Goal: Task Accomplishment & Management: Manage account settings

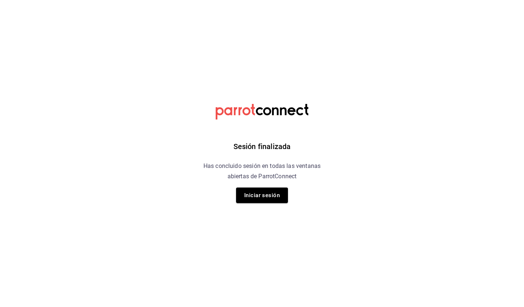
click at [250, 185] on div "Sesión finalizada Has concluido sesión en todas las ventanas abiertas de Parrot…" at bounding box center [262, 153] width 187 height 307
click at [260, 198] on button "Iniciar sesión" at bounding box center [262, 196] width 52 height 16
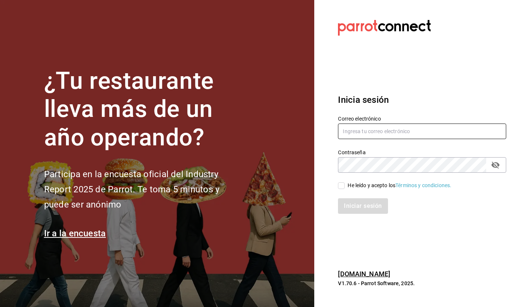
type input "[EMAIL_ADDRESS][DOMAIN_NAME]"
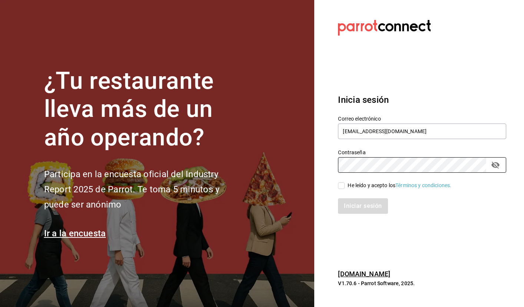
click at [343, 185] on input "He leído y acepto los Términos y condiciones." at bounding box center [341, 186] width 7 height 7
checkbox input "true"
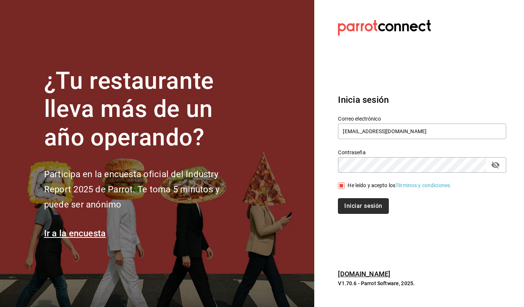
click at [354, 211] on button "Iniciar sesión" at bounding box center [363, 206] width 50 height 16
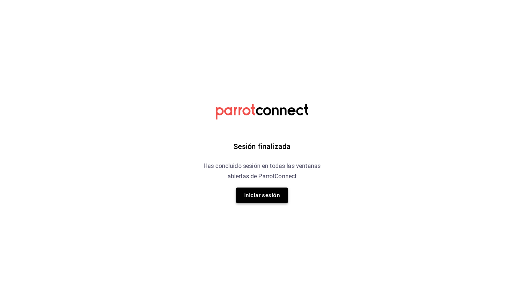
click at [250, 193] on button "Iniciar sesión" at bounding box center [262, 196] width 52 height 16
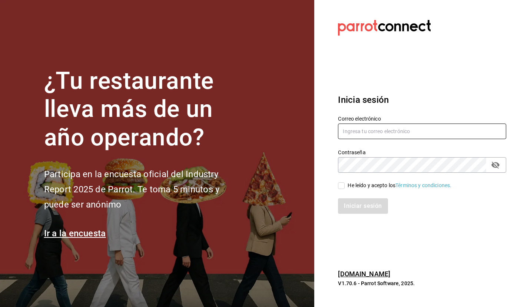
type input "[EMAIL_ADDRESS][DOMAIN_NAME]"
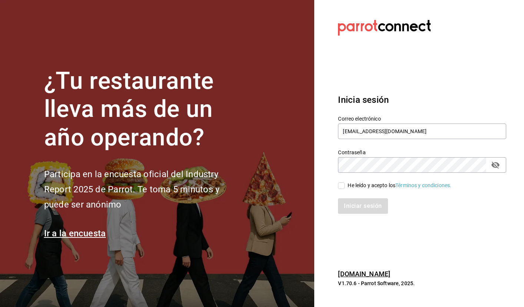
click at [340, 186] on input "He leído y acepto los Términos y condiciones." at bounding box center [341, 186] width 7 height 7
checkbox input "true"
click at [358, 203] on button "Iniciar sesión" at bounding box center [363, 206] width 50 height 16
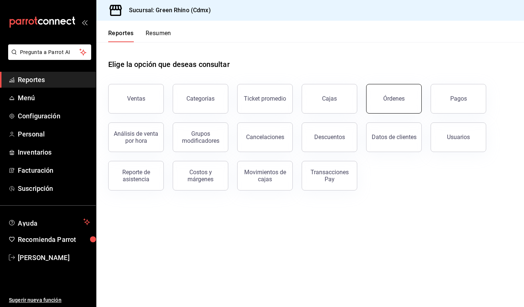
click at [393, 93] on button "Órdenes" at bounding box center [394, 99] width 56 height 30
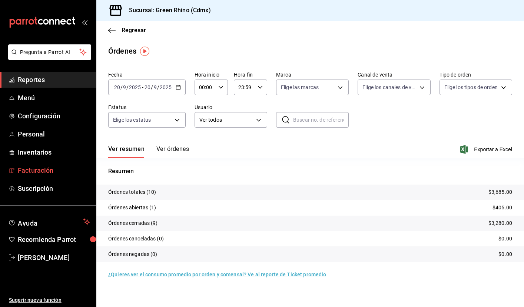
click at [46, 173] on span "Facturación" at bounding box center [54, 171] width 72 height 10
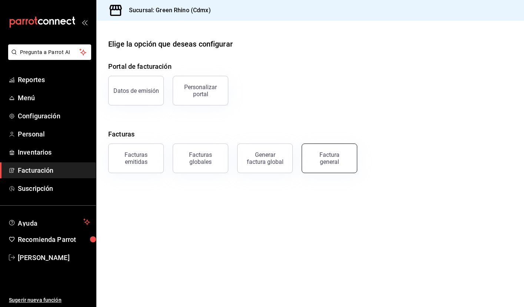
click at [327, 169] on button "Factura general" at bounding box center [329, 159] width 56 height 30
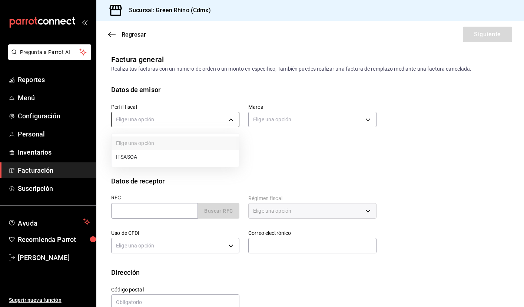
click at [231, 122] on body "Pregunta a Parrot AI Reportes Menú Configuración Personal Inventarios Facturaci…" at bounding box center [262, 153] width 524 height 307
click at [164, 159] on li "ITSASOA" at bounding box center [174, 157] width 127 height 14
type input "6194d369-a003-4cfe-b4a0-0fb015807289"
type input "a132321f-e3f1-4ec9-8484-95b8f08d7905"
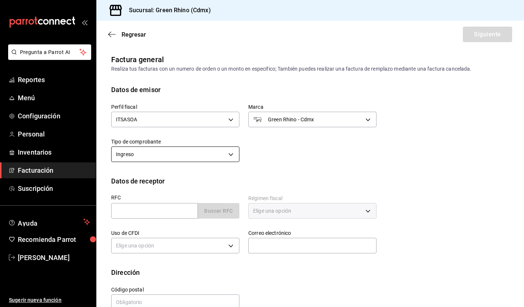
click at [213, 153] on body "Pregunta a Parrot AI Reportes Menú Configuración Personal Inventarios Facturaci…" at bounding box center [262, 153] width 524 height 307
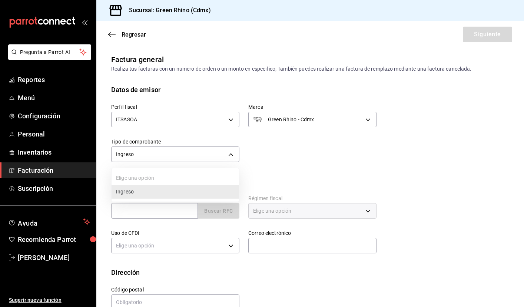
click at [300, 151] on div at bounding box center [262, 153] width 524 height 307
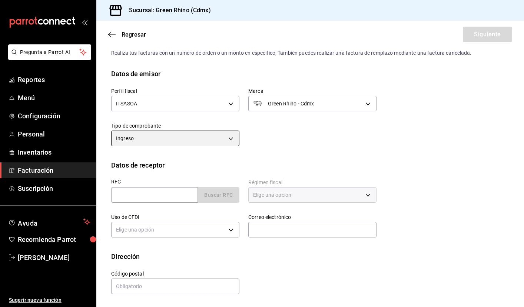
scroll to position [16, 0]
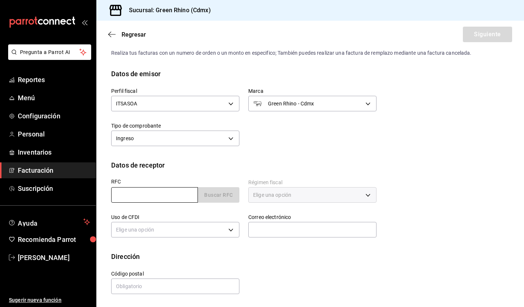
click at [180, 196] on input "text" at bounding box center [154, 195] width 87 height 16
paste input "AGR240308823"
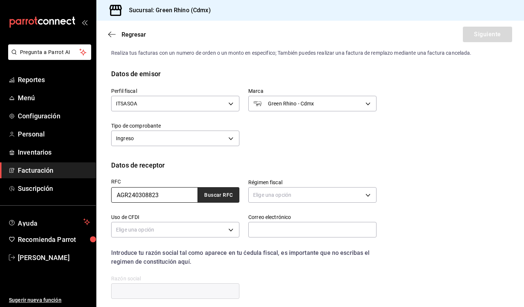
type input "AGR240308823"
click at [229, 191] on button "Buscar RFC" at bounding box center [218, 195] width 41 height 16
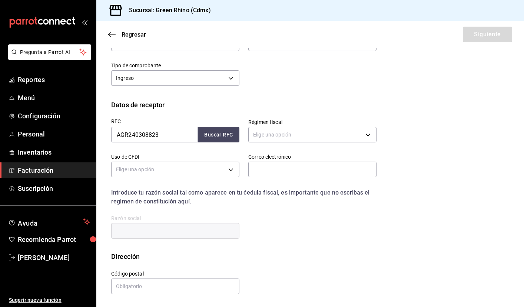
scroll to position [76, 0]
click at [281, 133] on body "Pregunta a Parrot AI Reportes Menú Configuración Personal Inventarios Facturaci…" at bounding box center [262, 153] width 524 height 307
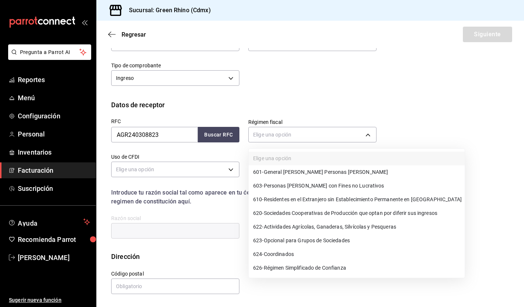
click at [300, 173] on span "601 - General [PERSON_NAME] Personas [PERSON_NAME]" at bounding box center [320, 173] width 135 height 8
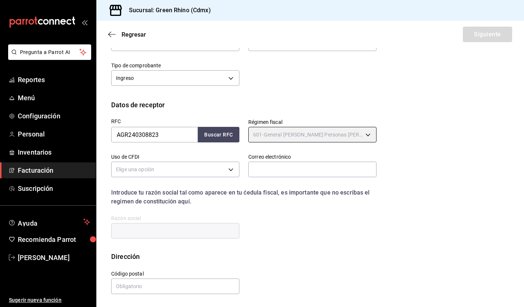
type input "601"
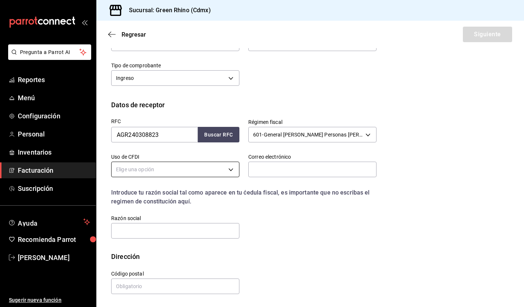
click at [221, 172] on body "Pregunta a Parrot AI Reportes Menú Configuración Personal Inventarios Facturaci…" at bounding box center [262, 153] width 524 height 307
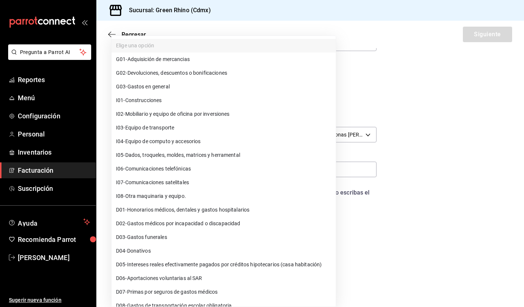
click at [186, 88] on li "G03 - Gastos en general" at bounding box center [223, 87] width 224 height 14
type input "G03"
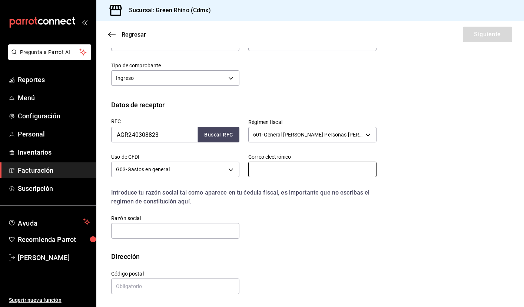
paste input "AKAKTUS GROUP"
type input "AKAKTUS GROUP"
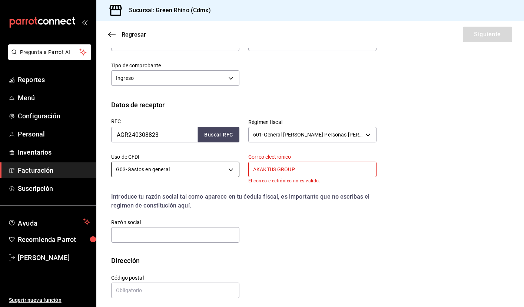
drag, startPoint x: 313, startPoint y: 168, endPoint x: 195, endPoint y: 167, distance: 118.1
click at [196, 167] on div "RFC AGR240308823 Buscar RFC Régimen fiscal 601 - General [PERSON_NAME] Personas…" at bounding box center [239, 177] width 274 height 134
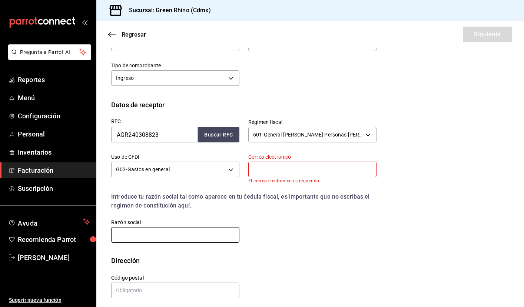
paste input "AKAKTUS GROUP"
type input "AKAKTUS GROUP"
click at [268, 210] on div "Introduce tu razón social tal como aparece en tu ćedula fiscal, es importante q…" at bounding box center [243, 202] width 265 height 18
click at [271, 177] on div "Correo electrónico El correo electrónico es requerido." at bounding box center [312, 169] width 128 height 30
click at [270, 175] on input "text" at bounding box center [312, 170] width 128 height 16
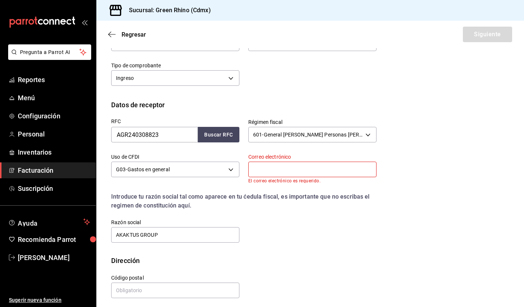
paste input "[PERSON_NAME][EMAIL_ADDRESS][PERSON_NAME][DOMAIN_NAME]"
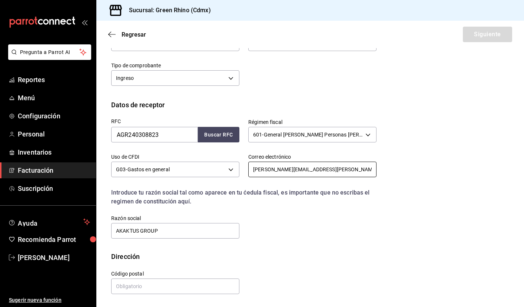
type input "[PERSON_NAME][EMAIL_ADDRESS][PERSON_NAME][DOMAIN_NAME]"
click at [456, 155] on div "RFC AGR240308823 Buscar RFC Régimen fiscal 601 - General [PERSON_NAME] Personas…" at bounding box center [310, 181] width 398 height 142
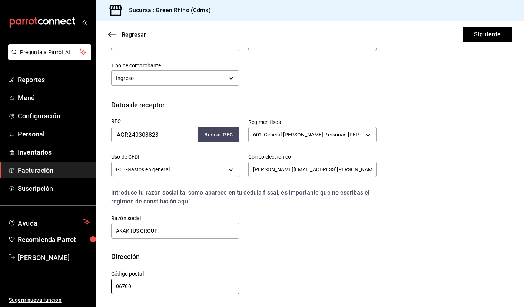
type input "06700"
click at [323, 260] on div "Dirección" at bounding box center [310, 257] width 398 height 10
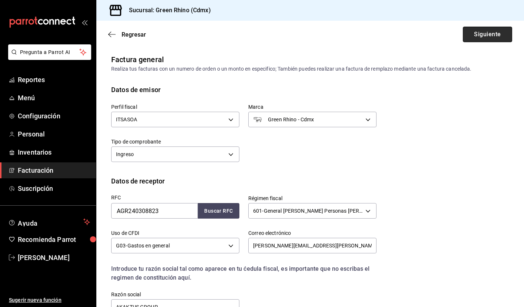
click at [468, 40] on button "Siguiente" at bounding box center [487, 35] width 49 height 16
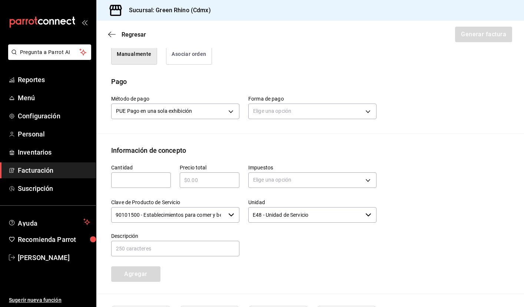
scroll to position [199, 0]
click at [193, 54] on button "Asociar orden" at bounding box center [189, 53] width 46 height 21
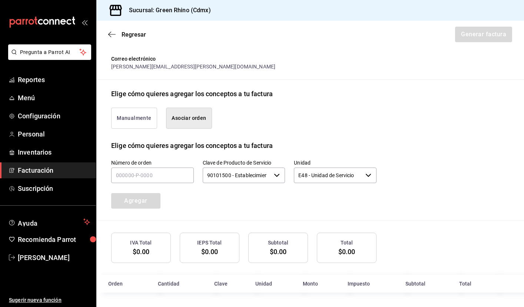
scroll to position [0, 0]
click at [150, 114] on button "Manualmente" at bounding box center [134, 118] width 46 height 21
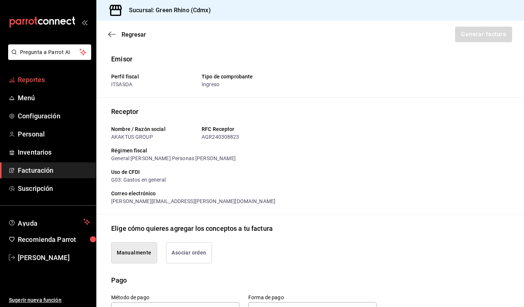
click at [30, 83] on span "Reportes" at bounding box center [54, 80] width 72 height 10
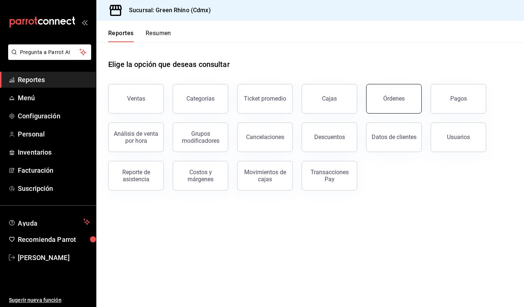
click at [395, 109] on button "Órdenes" at bounding box center [394, 99] width 56 height 30
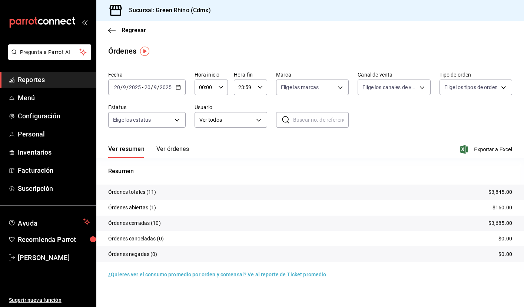
click at [177, 87] on icon "button" at bounding box center [178, 87] width 5 height 5
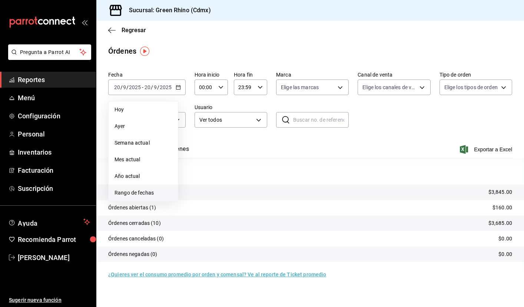
click at [141, 196] on span "Rango de fechas" at bounding box center [142, 193] width 57 height 8
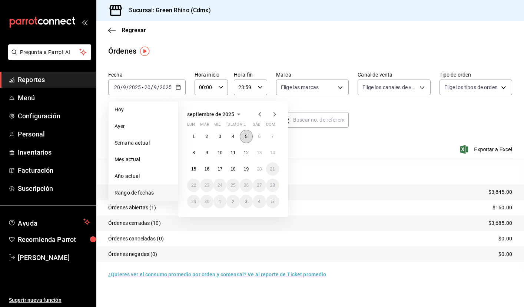
click at [244, 139] on button "5" at bounding box center [246, 136] width 13 height 13
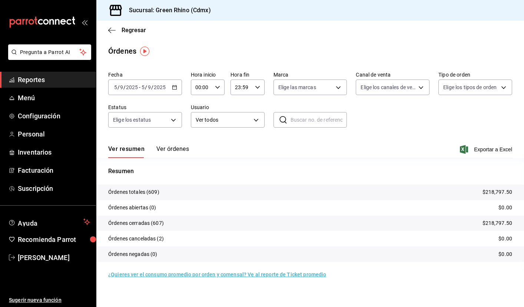
click at [43, 79] on span "Reportes" at bounding box center [54, 80] width 72 height 10
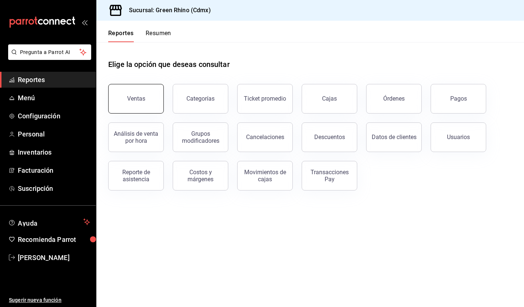
click at [156, 103] on button "Ventas" at bounding box center [136, 99] width 56 height 30
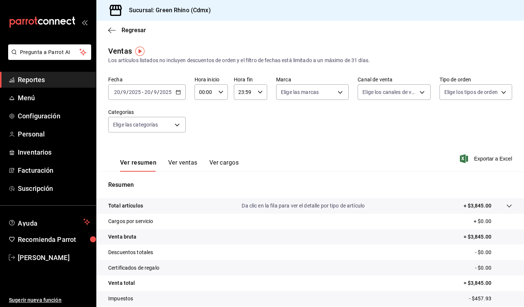
click at [179, 93] on icon "button" at bounding box center [178, 92] width 5 height 5
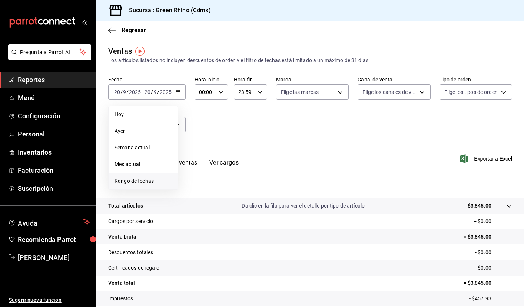
click at [140, 181] on span "Rango de fechas" at bounding box center [142, 181] width 57 height 8
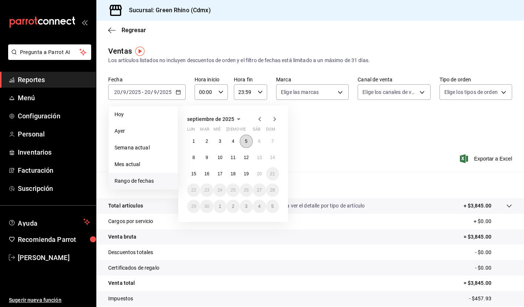
click at [244, 144] on button "5" at bounding box center [246, 141] width 13 height 13
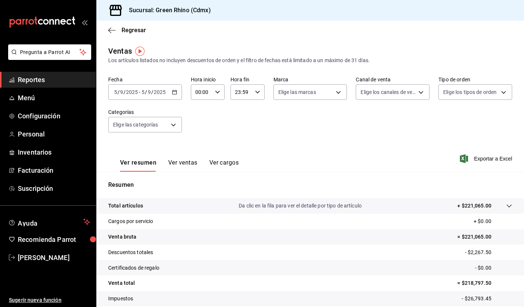
click at [222, 90] on div "00:00 Hora inicio" at bounding box center [208, 92] width 34 height 16
click at [200, 140] on span "12" at bounding box center [199, 137] width 5 height 6
type input "12:00"
click at [252, 94] on div at bounding box center [262, 153] width 524 height 307
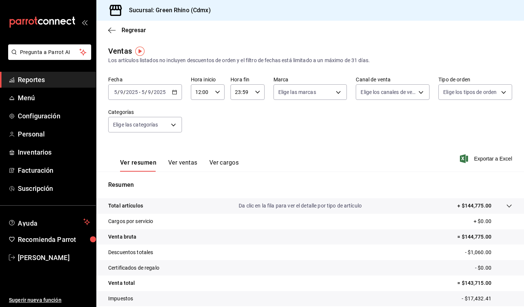
click at [252, 94] on div "23:59 Hora fin" at bounding box center [247, 92] width 34 height 16
click at [241, 106] on span "13" at bounding box center [238, 103] width 5 height 6
click at [256, 110] on span "00" at bounding box center [255, 111] width 5 height 6
type input "13:00"
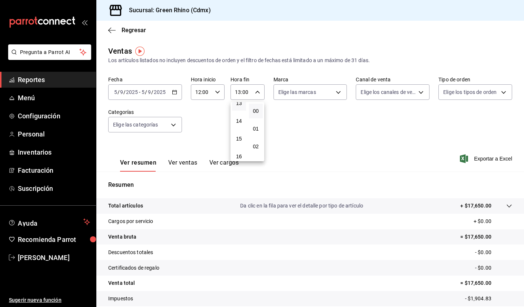
click at [321, 125] on div at bounding box center [262, 153] width 524 height 307
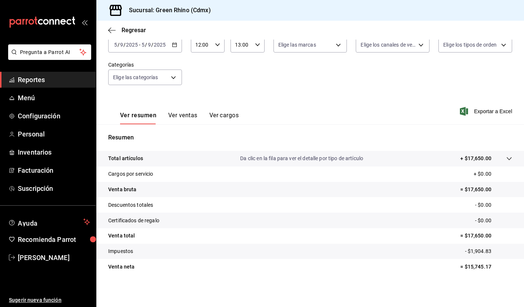
scroll to position [47, 0]
click at [194, 114] on button "Ver ventas" at bounding box center [182, 118] width 29 height 13
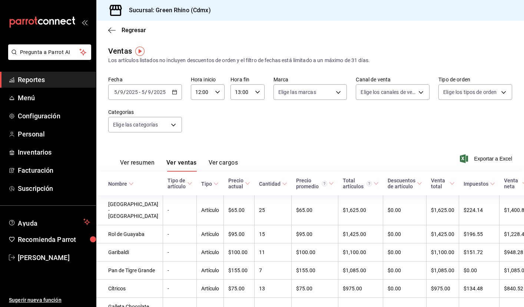
click at [235, 166] on button "Ver cargos" at bounding box center [223, 165] width 30 height 13
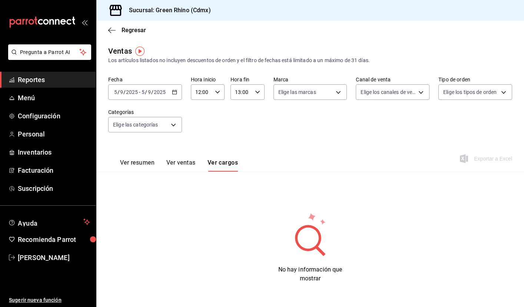
click at [174, 159] on div "Ver resumen Ver ventas Ver cargos" at bounding box center [173, 160] width 130 height 21
click at [180, 164] on button "Ver ventas" at bounding box center [180, 165] width 29 height 13
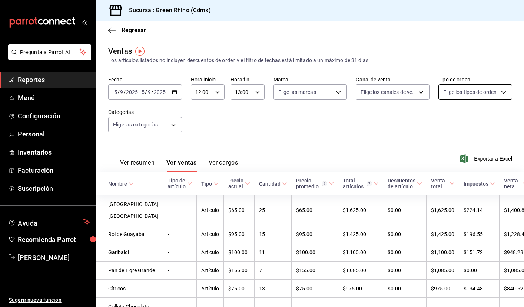
click at [469, 93] on body "Pregunta a Parrot AI Reportes Menú Configuración Personal Inventarios Facturaci…" at bounding box center [262, 153] width 524 height 307
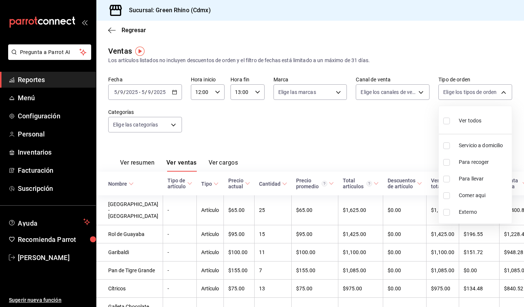
click at [163, 127] on div at bounding box center [262, 153] width 524 height 307
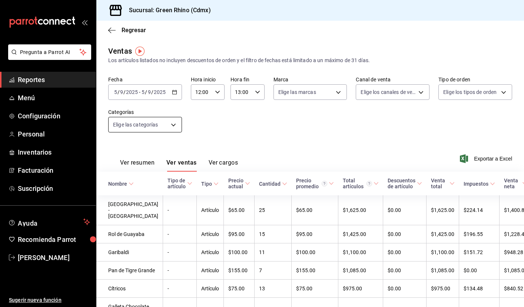
click at [174, 124] on body "Pregunta a Parrot AI Reportes Menú Configuración Personal Inventarios Facturaci…" at bounding box center [262, 153] width 524 height 307
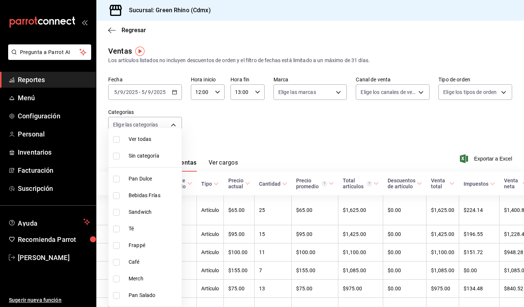
click at [133, 297] on span "Pan Salado" at bounding box center [154, 296] width 50 height 8
type input "02064616-d5ba-4f4c-a9ad-e53f65a91268"
checkbox input "true"
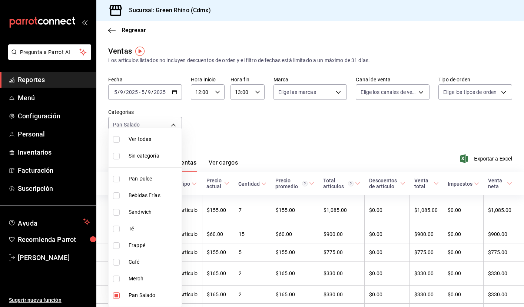
click at [301, 122] on div at bounding box center [262, 153] width 524 height 307
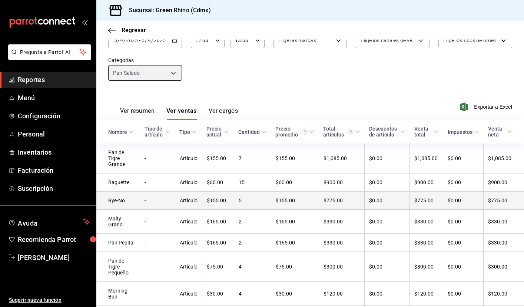
scroll to position [51, 0]
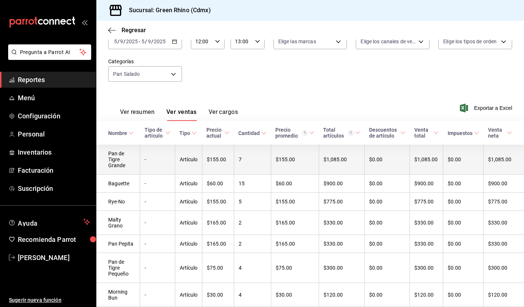
click at [296, 155] on td "$155.00" at bounding box center [295, 160] width 48 height 30
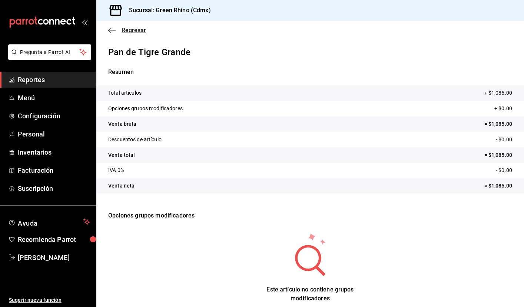
click at [112, 33] on icon "button" at bounding box center [111, 30] width 7 height 7
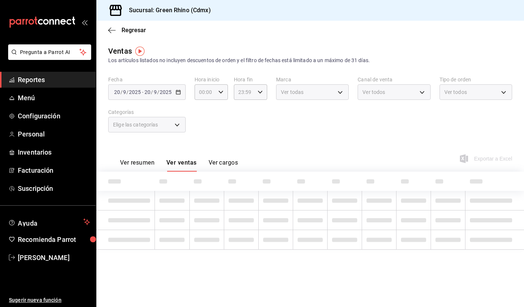
type input "12:00"
type input "13:00"
type input "02064616-d5ba-4f4c-a9ad-e53f65a91268"
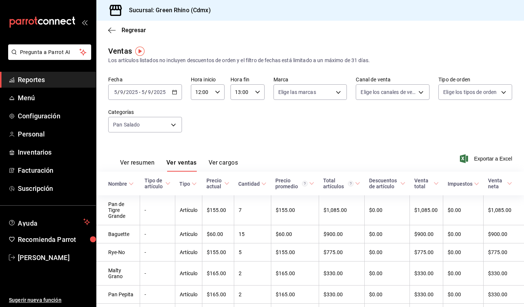
click at [42, 80] on span "Reportes" at bounding box center [54, 80] width 72 height 10
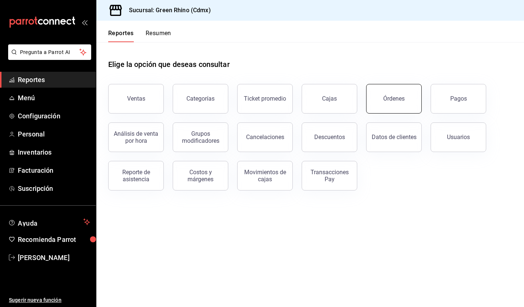
click at [391, 106] on button "Órdenes" at bounding box center [394, 99] width 56 height 30
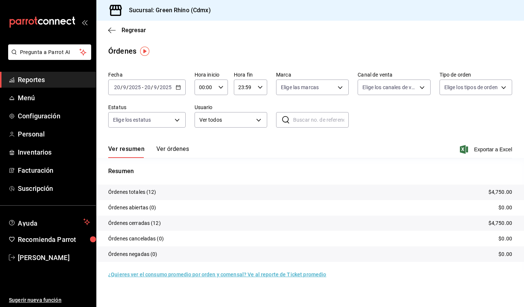
click at [178, 83] on div "[DATE] [DATE] - [DATE] [DATE]" at bounding box center [146, 88] width 77 height 16
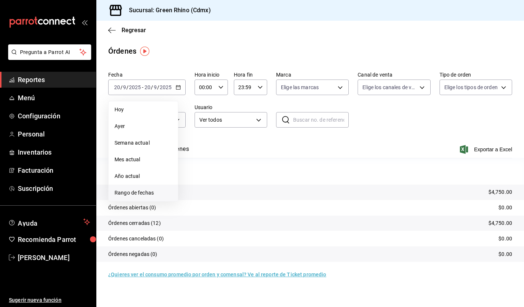
click at [146, 197] on li "Rango de fechas" at bounding box center [143, 193] width 69 height 17
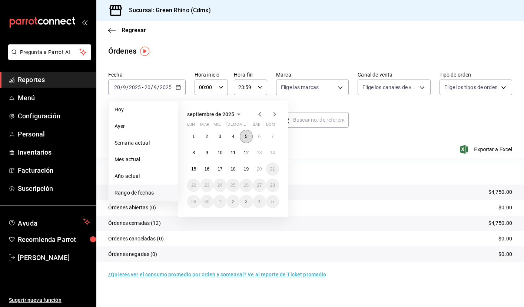
click at [245, 136] on abbr "5" at bounding box center [246, 136] width 3 height 5
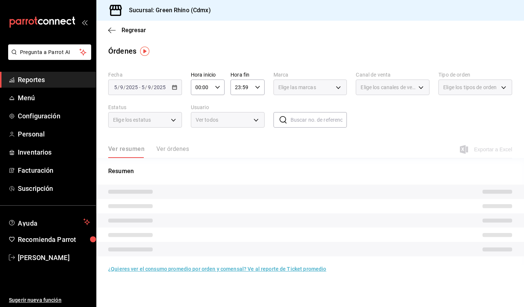
click at [245, 136] on div "Fecha [DATE] [DATE] - [DATE] [DATE] Hora inicio 00:00 Hora inicio Hora fin 23:5…" at bounding box center [310, 103] width 404 height 68
click at [208, 90] on input "00:00" at bounding box center [201, 87] width 21 height 15
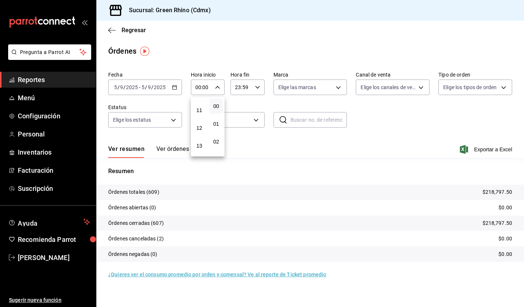
scroll to position [179, 0]
click at [200, 144] on span "12" at bounding box center [199, 141] width 5 height 6
type input "12:00"
click at [254, 142] on div at bounding box center [262, 153] width 524 height 307
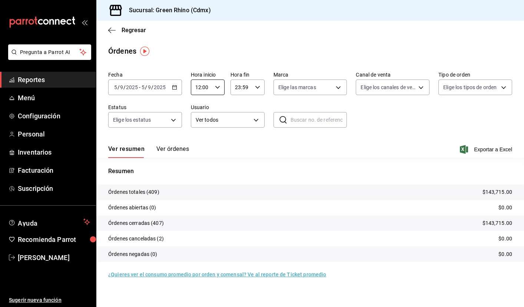
click at [251, 82] on input "23:59" at bounding box center [240, 87] width 21 height 15
click at [238, 124] on span "13" at bounding box center [238, 122] width 5 height 6
click at [256, 105] on span "00" at bounding box center [255, 106] width 5 height 6
type input "13:00"
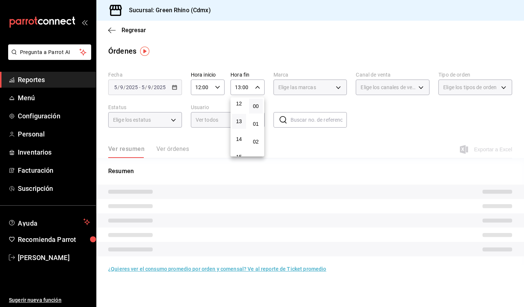
click at [411, 132] on div at bounding box center [262, 153] width 524 height 307
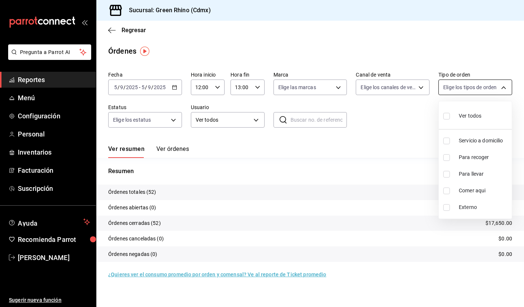
click at [476, 85] on body "Pregunta a Parrot AI Reportes Menú Configuración Personal Inventarios Facturaci…" at bounding box center [262, 153] width 524 height 307
click at [399, 124] on div at bounding box center [262, 153] width 524 height 307
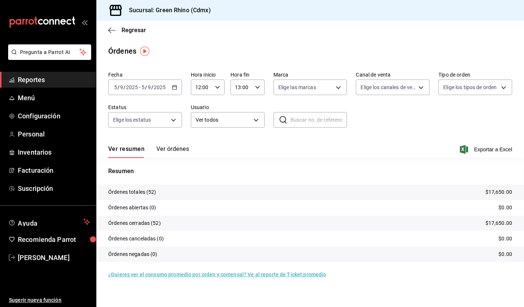
click at [164, 151] on button "Ver órdenes" at bounding box center [172, 152] width 33 height 13
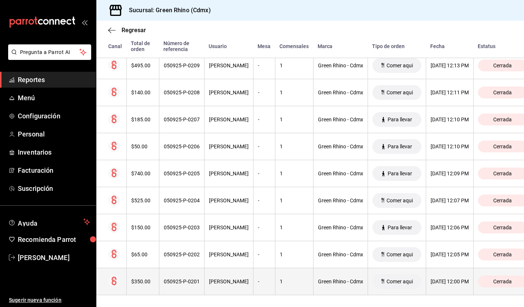
scroll to position [1306, 0]
click at [431, 279] on div "[DATE] 12:00 PM" at bounding box center [449, 282] width 38 height 6
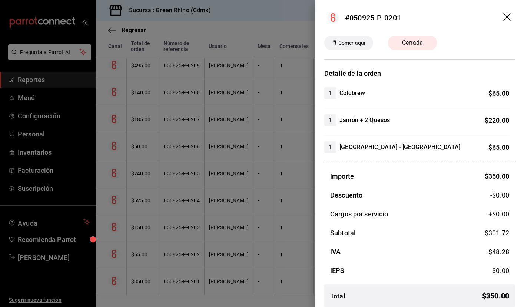
click at [507, 17] on icon "drag" at bounding box center [506, 16] width 7 height 7
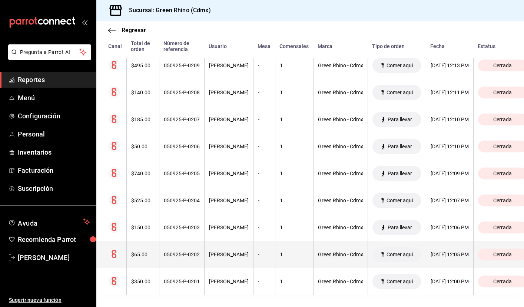
click at [440, 250] on th "[DATE] 12:05 PM" at bounding box center [449, 254] width 47 height 27
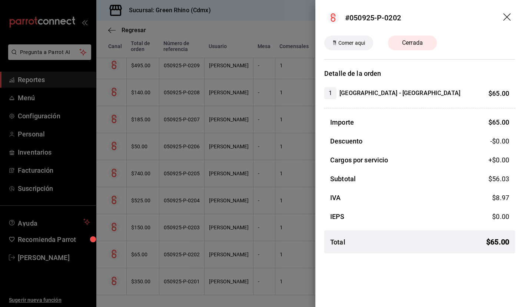
click at [512, 13] on header "#050925-P-0202" at bounding box center [419, 18] width 208 height 36
click at [507, 16] on icon "drag" at bounding box center [507, 17] width 9 height 9
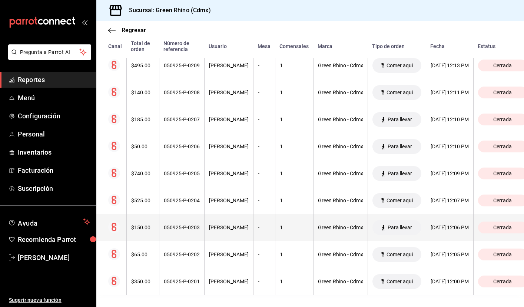
click at [430, 223] on th "[DATE] 12:06 PM" at bounding box center [449, 227] width 47 height 27
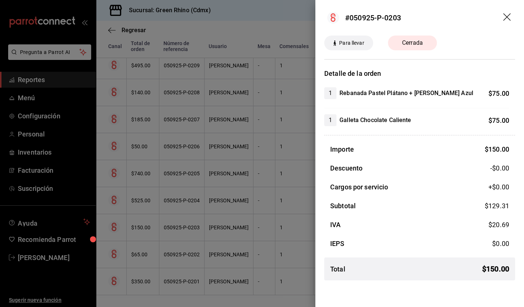
click at [509, 14] on icon "drag" at bounding box center [507, 17] width 9 height 9
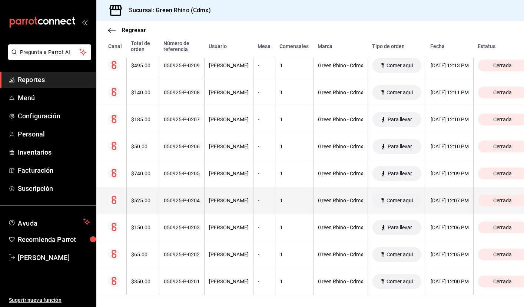
click at [431, 203] on div "[DATE] 12:07 PM" at bounding box center [449, 201] width 38 height 6
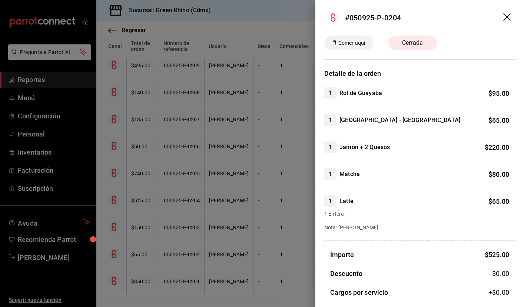
click at [506, 17] on icon "drag" at bounding box center [507, 17] width 9 height 9
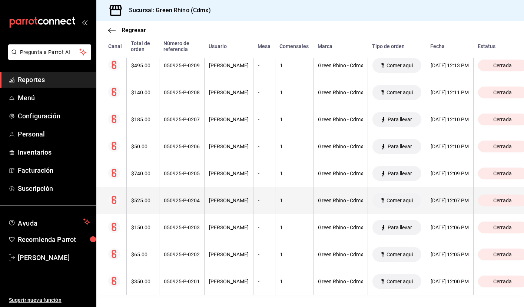
click at [449, 204] on th "[DATE] 12:07 PM" at bounding box center [449, 200] width 47 height 27
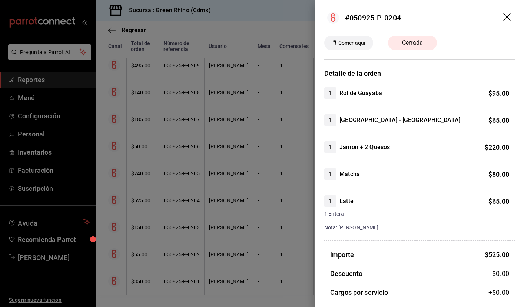
click at [507, 21] on icon "drag" at bounding box center [507, 17] width 9 height 9
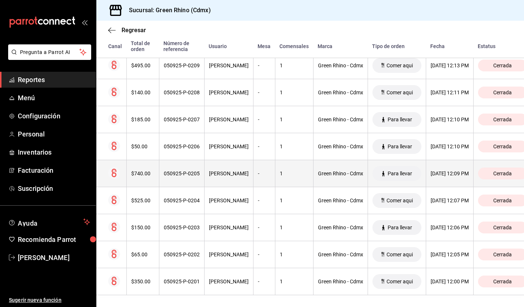
click at [426, 177] on th "[DATE] 12:09 PM" at bounding box center [449, 173] width 47 height 27
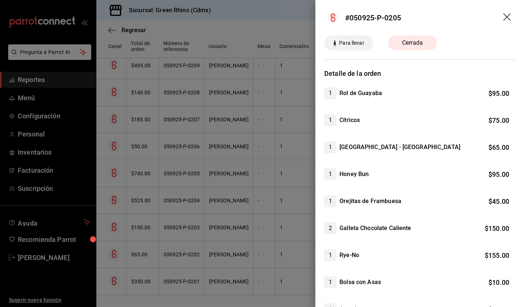
click at [509, 11] on header "#050925-P-0205" at bounding box center [419, 18] width 208 height 36
click at [507, 14] on icon "drag" at bounding box center [507, 17] width 9 height 9
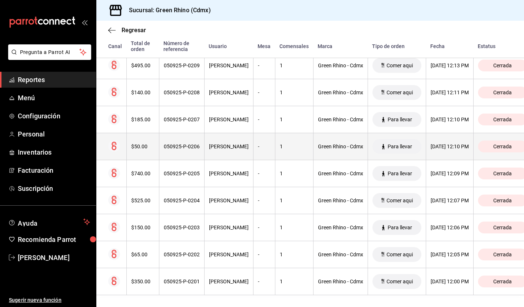
click at [440, 142] on th "[DATE] 12:10 PM" at bounding box center [449, 146] width 47 height 27
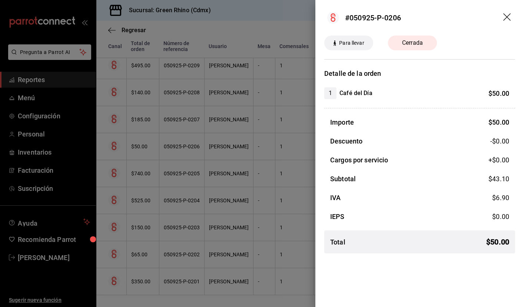
click at [503, 14] on icon "drag" at bounding box center [506, 16] width 7 height 7
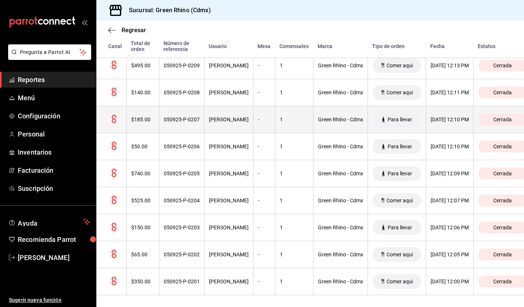
click at [451, 120] on div "[DATE] 12:10 PM" at bounding box center [449, 120] width 38 height 6
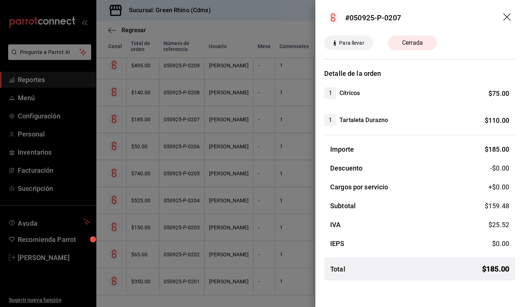
click at [507, 12] on header "#050925-P-0207" at bounding box center [419, 18] width 208 height 36
click at [507, 16] on icon "drag" at bounding box center [507, 17] width 9 height 9
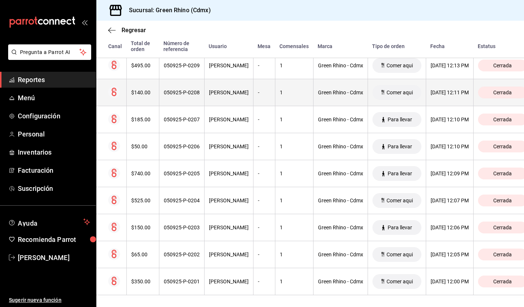
click at [444, 93] on div "[DATE] 12:11 PM" at bounding box center [449, 93] width 38 height 6
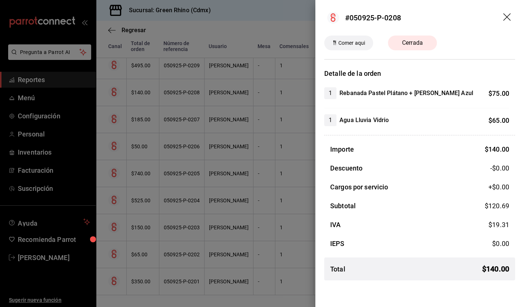
click at [506, 10] on header "#050925-P-0208" at bounding box center [419, 18] width 208 height 36
click at [506, 16] on icon "drag" at bounding box center [506, 16] width 7 height 7
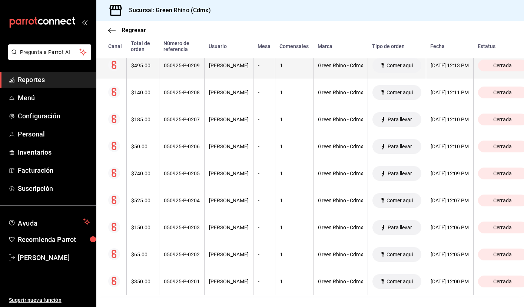
click at [444, 67] on div "[DATE] 12:13 PM" at bounding box center [449, 66] width 38 height 6
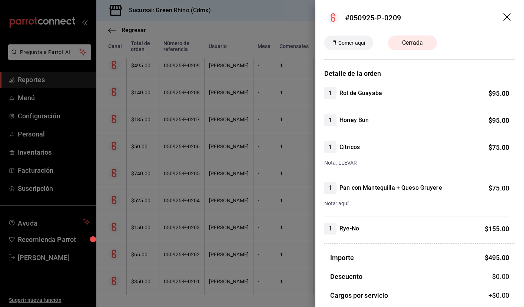
click at [506, 16] on icon "drag" at bounding box center [506, 16] width 7 height 7
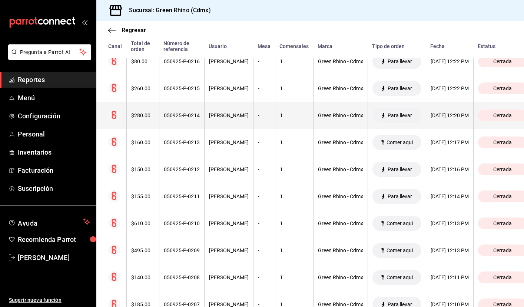
scroll to position [1120, 0]
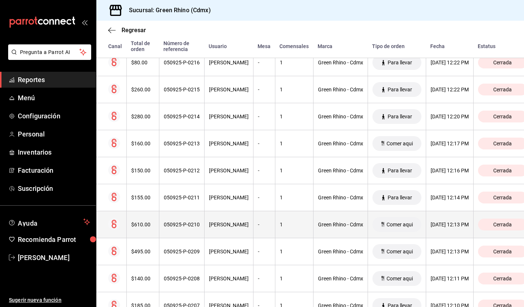
click at [443, 226] on div "[DATE] 12:13 PM" at bounding box center [449, 225] width 38 height 6
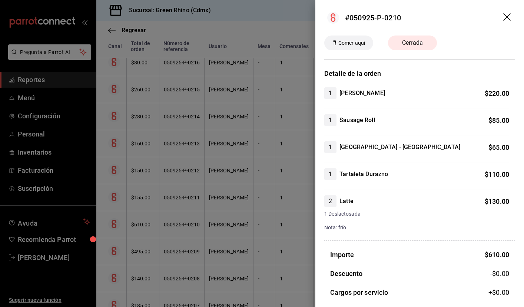
click at [508, 19] on icon "drag" at bounding box center [506, 16] width 7 height 7
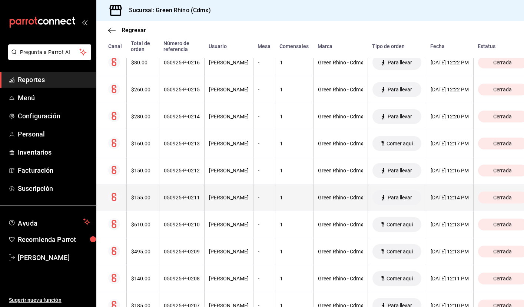
click at [438, 203] on th "[DATE] 12:14 PM" at bounding box center [449, 197] width 47 height 27
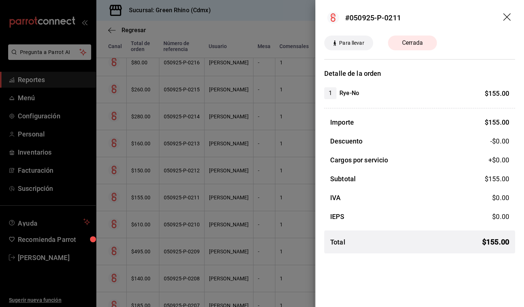
click at [506, 16] on icon "drag" at bounding box center [507, 17] width 9 height 9
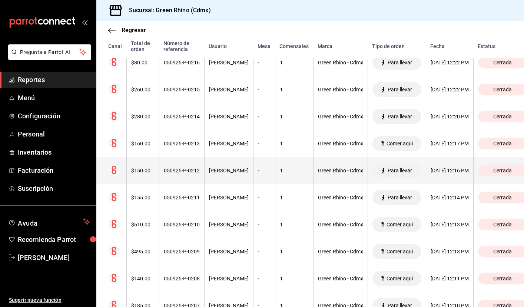
click at [447, 165] on th "[DATE] 12:16 PM" at bounding box center [449, 170] width 47 height 27
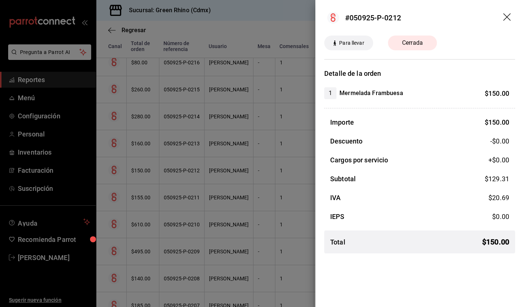
click at [508, 12] on header "#050925-P-0212" at bounding box center [419, 18] width 208 height 36
click at [507, 14] on icon "drag" at bounding box center [507, 17] width 9 height 9
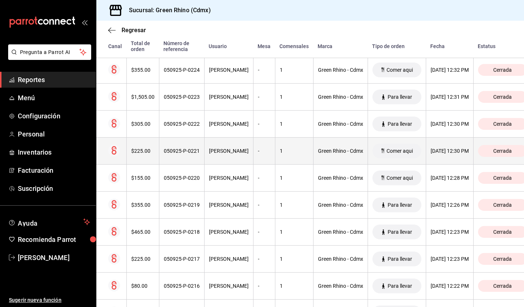
scroll to position [895, 0]
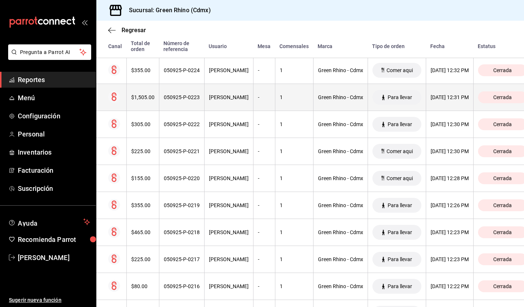
click at [441, 102] on th "[DATE] 12:31 PM" at bounding box center [449, 97] width 47 height 27
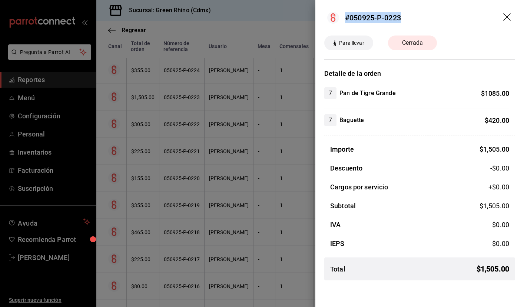
drag, startPoint x: 345, startPoint y: 16, endPoint x: 403, endPoint y: 17, distance: 58.1
click at [403, 17] on header "#050925-P-0223" at bounding box center [419, 18] width 208 height 36
copy div "#050925-P-0223"
click at [509, 14] on icon "drag" at bounding box center [507, 17] width 9 height 9
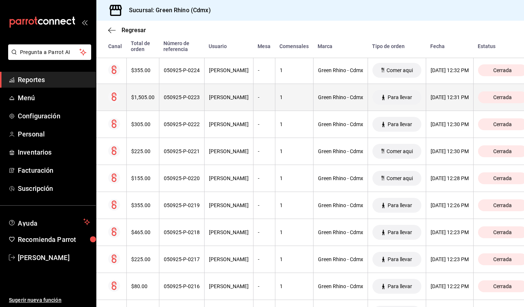
click at [114, 99] on circle at bounding box center [114, 97] width 12 height 12
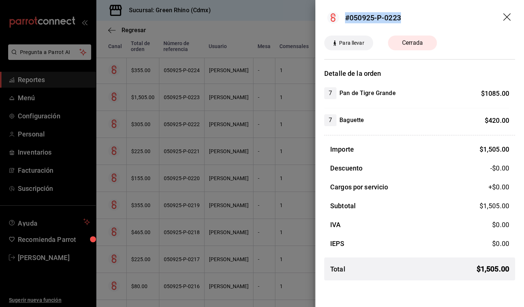
drag, startPoint x: 345, startPoint y: 18, endPoint x: 412, endPoint y: 20, distance: 67.1
click at [413, 20] on header "#050925-P-0223" at bounding box center [419, 18] width 208 height 36
copy div "#050925-P-0223"
click at [508, 18] on icon "drag" at bounding box center [506, 16] width 7 height 7
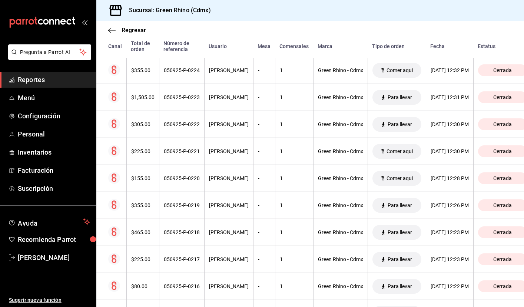
click at [46, 78] on span "Reportes" at bounding box center [54, 80] width 72 height 10
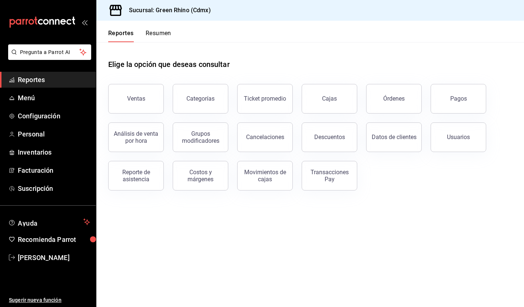
click at [45, 180] on ul "Reportes Menú Configuración Personal Inventarios Facturación Suscripción" at bounding box center [48, 134] width 96 height 125
click at [45, 174] on span "Facturación" at bounding box center [54, 171] width 72 height 10
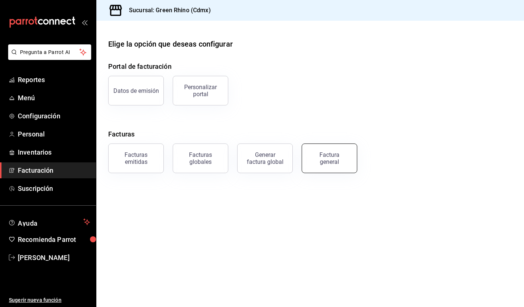
click at [331, 161] on div "Factura general" at bounding box center [329, 158] width 37 height 14
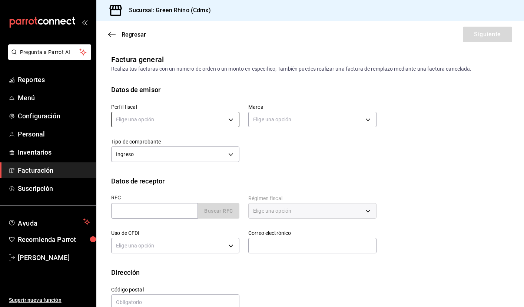
click at [228, 119] on body "Pregunta a Parrot AI Reportes Menú Configuración Personal Inventarios Facturaci…" at bounding box center [262, 153] width 524 height 307
click at [162, 161] on li "ITSASOA" at bounding box center [174, 157] width 127 height 14
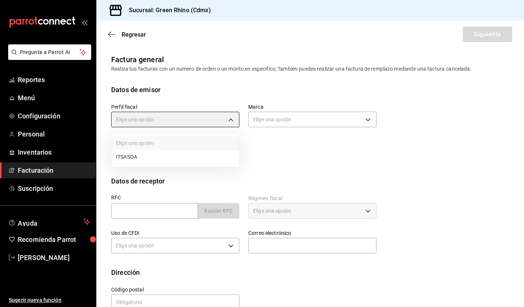
type input "6194d369-a003-4cfe-b4a0-0fb015807289"
type input "a132321f-e3f1-4ec9-8484-95b8f08d7905"
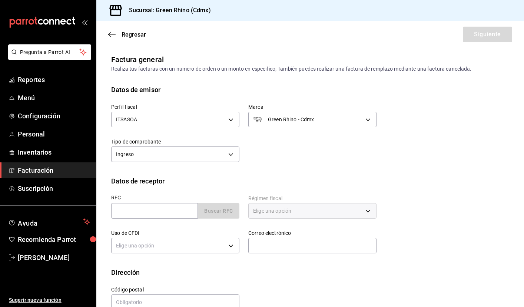
click at [270, 156] on div "Perfil fiscal ITSASOA 6194d369-a003-4cfe-b4a0-0fb015807289 [PERSON_NAME] Rhino …" at bounding box center [239, 130] width 274 height 70
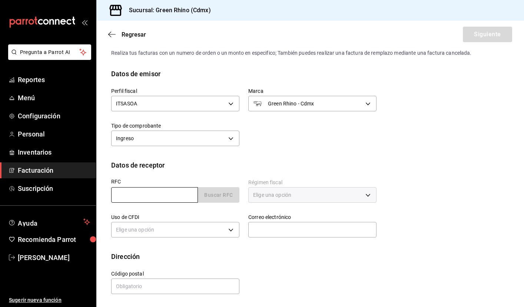
scroll to position [16, 0]
click at [164, 199] on input "text" at bounding box center [154, 195] width 87 height 16
paste input "AGR240308823"
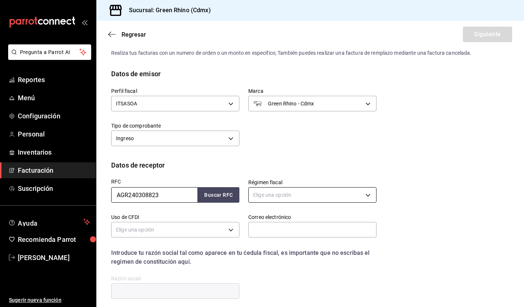
type input "AGR240308823"
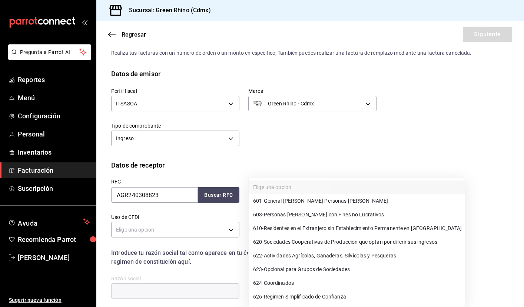
click at [277, 191] on body "Pregunta a Parrot AI Reportes Menú Configuración Personal Inventarios Facturaci…" at bounding box center [262, 153] width 524 height 307
click at [289, 204] on span "601 - General [PERSON_NAME] Personas [PERSON_NAME]" at bounding box center [320, 201] width 135 height 8
type input "601"
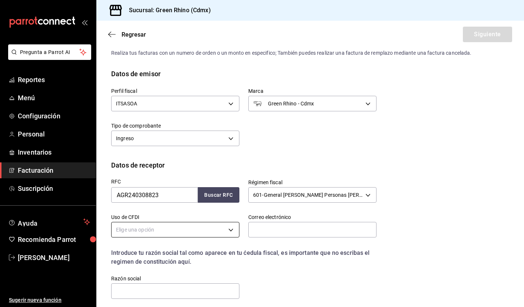
click at [209, 228] on body "Pregunta a Parrot AI Reportes Menú Configuración Personal Inventarios Facturaci…" at bounding box center [262, 153] width 524 height 307
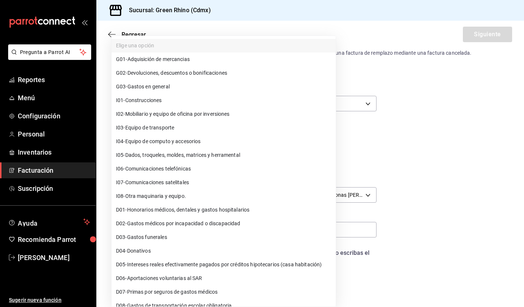
click at [179, 85] on li "G03 - Gastos en general" at bounding box center [223, 87] width 224 height 14
type input "G03"
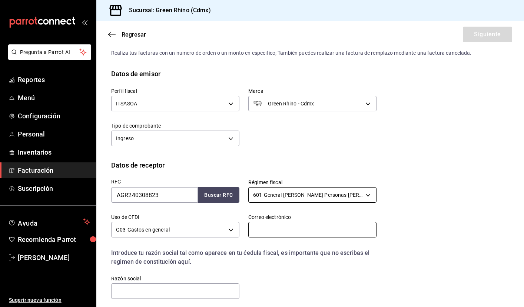
paste input "[PERSON_NAME][EMAIL_ADDRESS][PERSON_NAME][DOMAIN_NAME]"
type input "[PERSON_NAME][EMAIL_ADDRESS][PERSON_NAME][DOMAIN_NAME]"
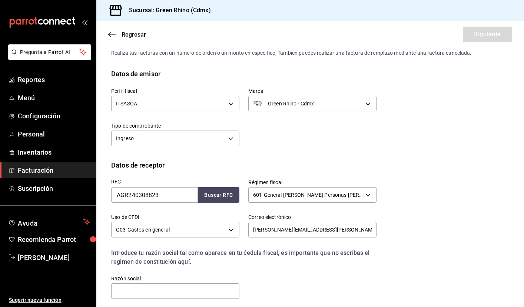
click at [435, 195] on div "RFC AGR240308823 Buscar RFC Régimen fiscal 601 - General [PERSON_NAME] Personas…" at bounding box center [310, 241] width 398 height 142
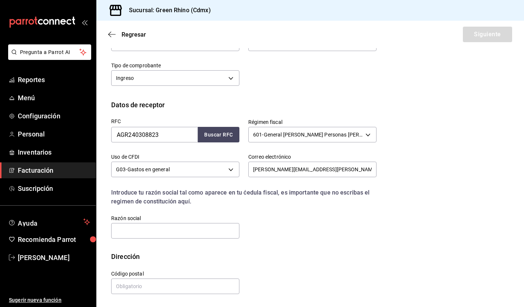
scroll to position [76, 0]
paste input "AKAKTUS GROUP"
type input "AKAKTUS GROUP"
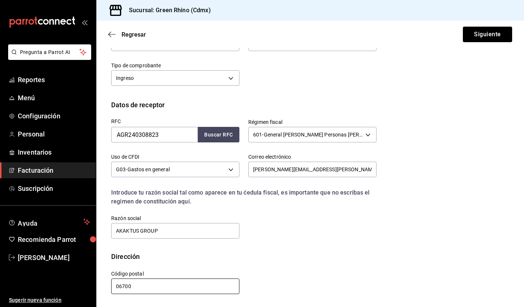
type input "06700"
click at [367, 203] on div "Introduce tu razón social tal como aparece en tu ćedula fiscal, es importante q…" at bounding box center [243, 197] width 265 height 18
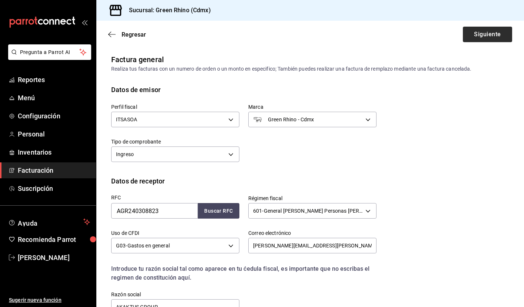
scroll to position [0, 0]
click at [480, 32] on button "Siguiente" at bounding box center [487, 35] width 49 height 16
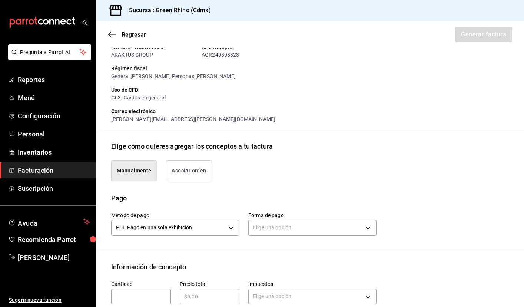
scroll to position [86, 0]
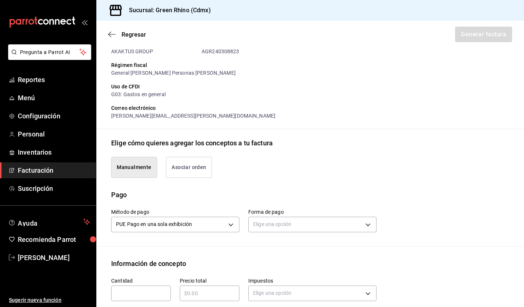
click at [193, 164] on button "Asociar orden" at bounding box center [189, 167] width 46 height 21
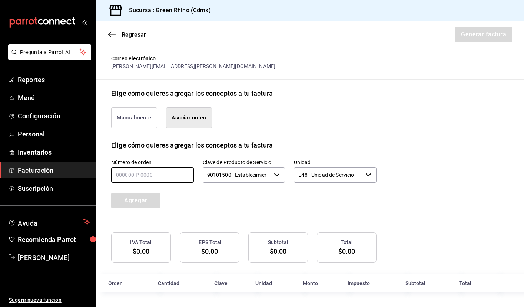
scroll to position [135, 0]
click at [164, 176] on input "text" at bounding box center [152, 176] width 83 height 16
paste input "text"
paste input "050925-P-0223"
type input "050925-P-0223"
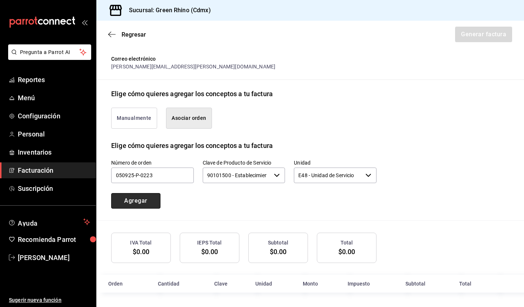
click at [127, 203] on button "Agregar" at bounding box center [135, 201] width 49 height 16
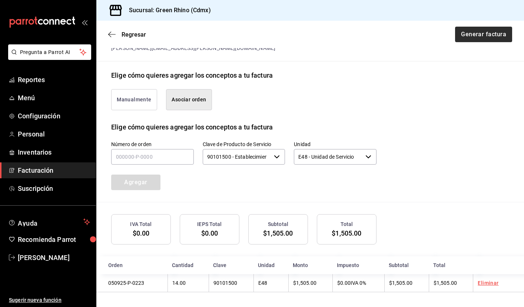
scroll to position [153, 0]
click at [483, 33] on button "Generar factura" at bounding box center [483, 35] width 58 height 16
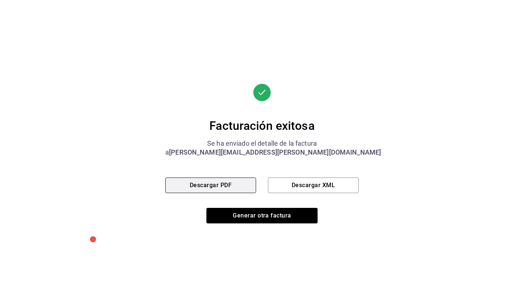
click at [228, 188] on button "Descargar PDF" at bounding box center [210, 186] width 91 height 16
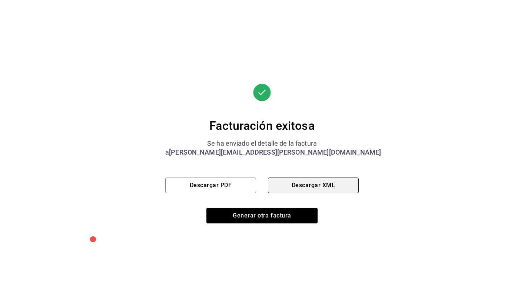
click at [297, 191] on button "Descargar XML" at bounding box center [313, 186] width 91 height 16
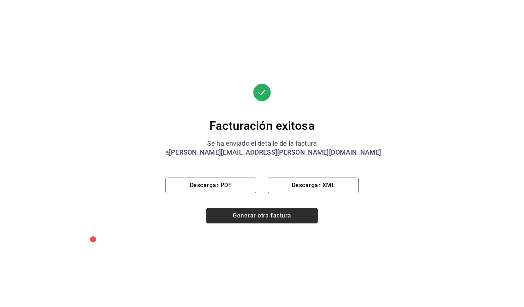
click at [265, 216] on button "Generar otra factura" at bounding box center [261, 216] width 111 height 16
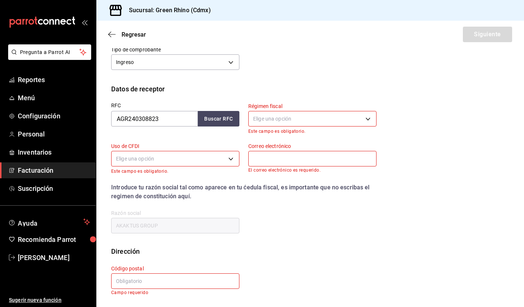
scroll to position [16, 0]
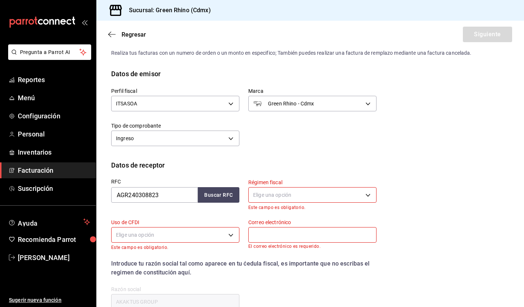
click at [50, 171] on span "Facturación" at bounding box center [54, 171] width 72 height 10
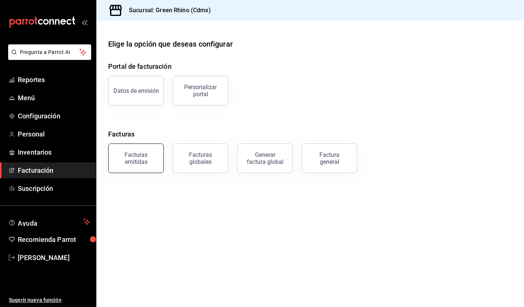
click at [149, 165] on div "Facturas emitidas" at bounding box center [136, 158] width 46 height 14
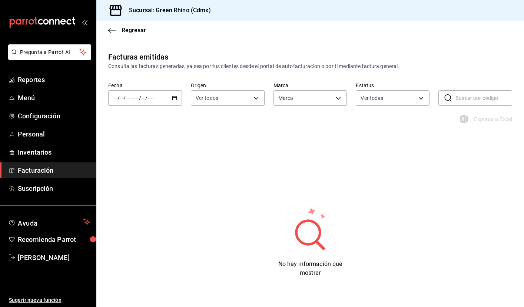
type input "a132321f-e3f1-4ec9-8484-95b8f08d7905"
click at [175, 99] on icon "button" at bounding box center [174, 98] width 5 height 5
click at [143, 122] on span "Hoy" at bounding box center [142, 121] width 57 height 8
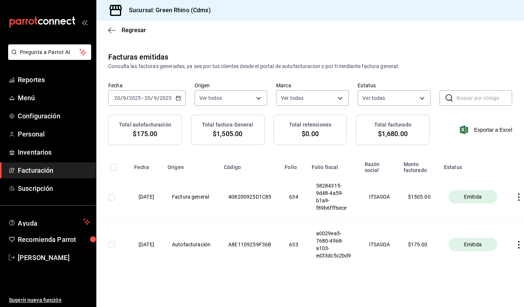
click at [111, 197] on input "checkbox" at bounding box center [111, 197] width 7 height 7
checkbox input "true"
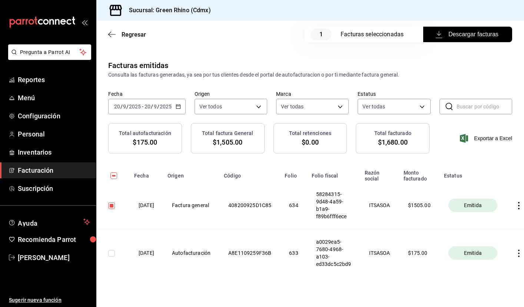
click at [459, 37] on span "Descargar facturas" at bounding box center [467, 34] width 61 height 9
click at [34, 97] on span "Menú" at bounding box center [54, 98] width 72 height 10
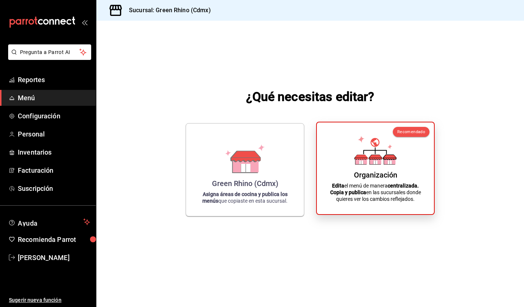
click at [388, 156] on icon at bounding box center [389, 157] width 13 height 5
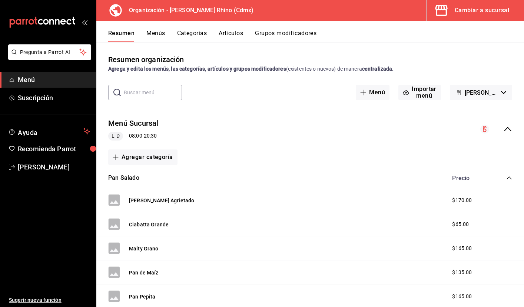
click at [234, 29] on div "Resumen Menús Categorías Artículos Grupos modificadores" at bounding box center [309, 31] width 427 height 21
click at [228, 34] on button "Artículos" at bounding box center [230, 36] width 24 height 13
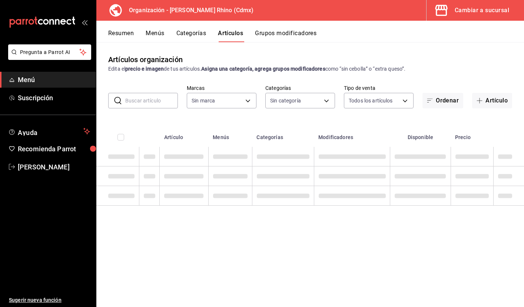
type input "718e4269-ab1b-41b6-b1a3-b54ad853307e"
type input "a63415d0-f08f-4da5-93bf-970c3b860b08,be571465-ace9-4e63-97a2-0382f1ecc6c2,096c3…"
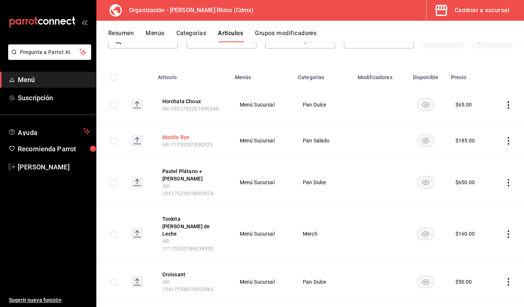
scroll to position [61, 0]
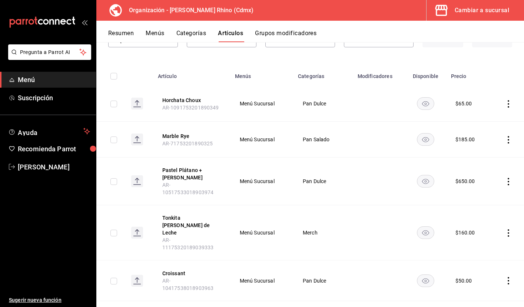
click at [508, 140] on icon "actions" at bounding box center [507, 139] width 1 height 7
click at [485, 170] on span "Duplicar" at bounding box center [485, 173] width 19 height 8
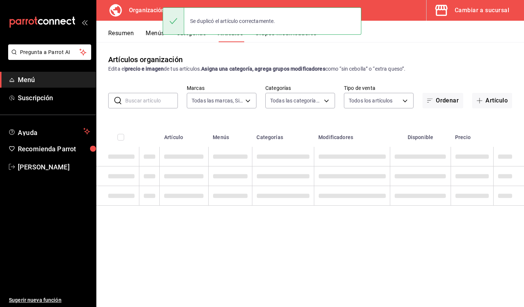
scroll to position [0, 0]
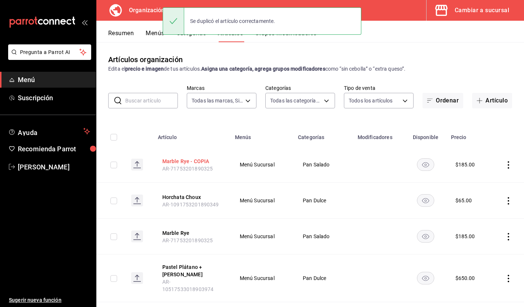
click at [173, 161] on button "Marble Rye - COPIA" at bounding box center [191, 161] width 59 height 7
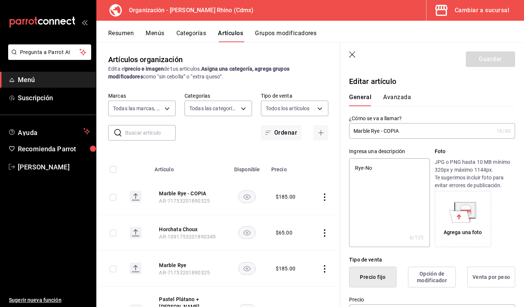
drag, startPoint x: 353, startPoint y: 130, endPoint x: 431, endPoint y: 128, distance: 78.9
click at [431, 128] on input "Marble Rye - COPIA" at bounding box center [421, 131] width 144 height 15
type input "M"
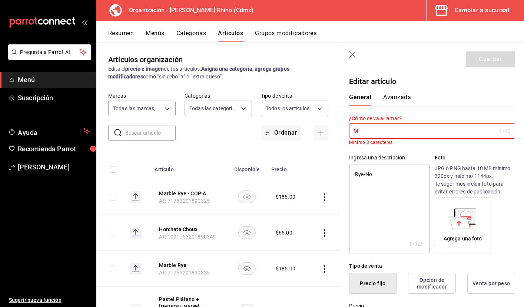
type textarea "x"
type input "Mi"
type textarea "x"
type input "Mie"
type textarea "x"
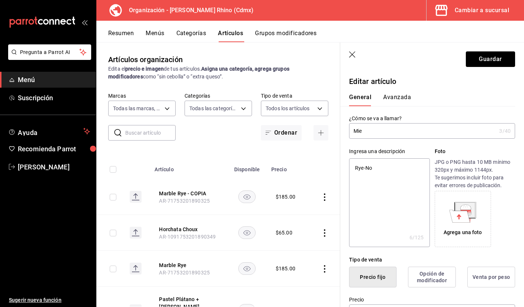
type input "Miel"
type textarea "x"
type input "Miel"
type textarea "x"
type input "Miel D"
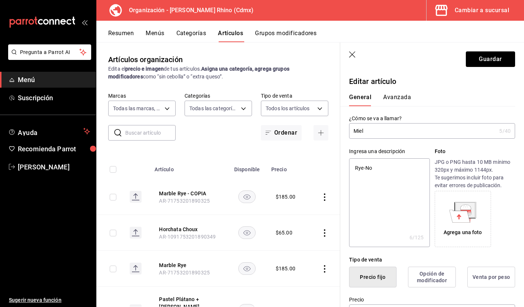
type textarea "x"
type input "Miel Du"
type textarea "x"
type input "Miel Dur"
type textarea "x"
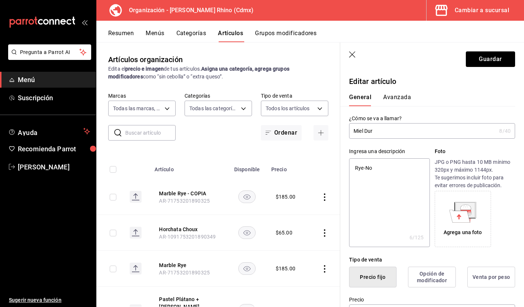
type input "[PERSON_NAME]"
type textarea "x"
type input "[PERSON_NAME]"
type textarea "x"
type input "[PERSON_NAME]"
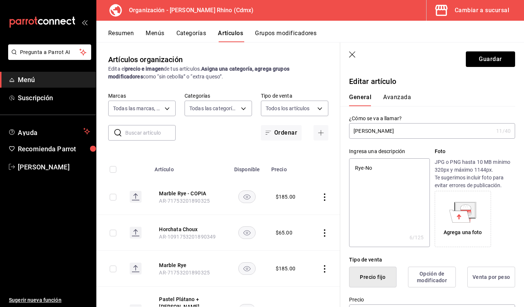
type textarea "x"
type input "Miel Durum G"
type textarea "x"
type input "Miel Durum Gr"
type textarea "x"
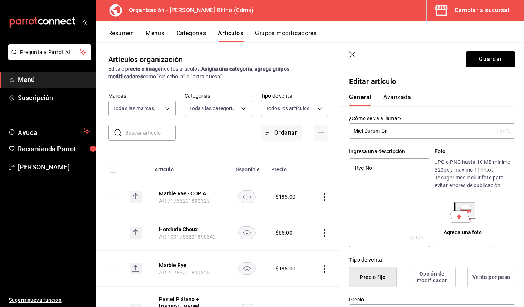
type input "Miel Durum Gra"
type textarea "x"
type input "Miel Durum Gran"
type textarea "x"
type input "Miel Durum Grand"
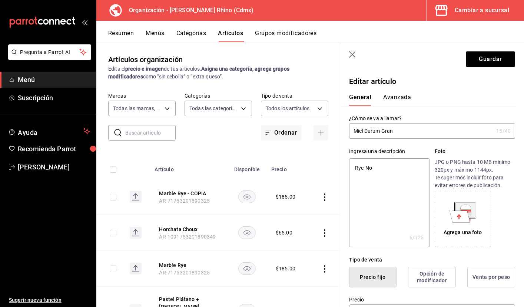
type textarea "x"
type input "Miel Durum Grande"
type textarea "x"
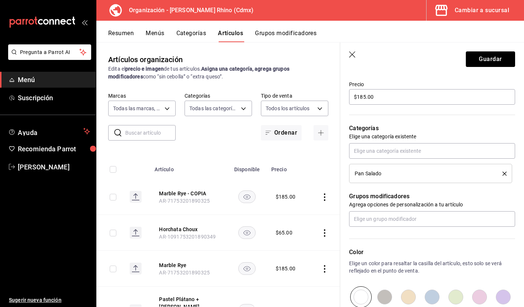
scroll to position [216, 0]
type input "Miel Durum Grande"
click at [362, 96] on input "$185.00" at bounding box center [432, 97] width 166 height 16
type textarea "x"
type input "$15.00"
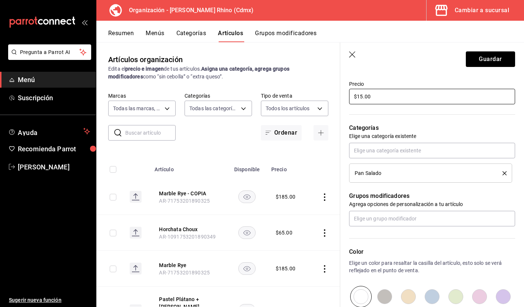
type textarea "x"
type input "$165.00"
click at [414, 122] on div "Categorías Elige una categoría existente Pan Salado" at bounding box center [427, 144] width 175 height 77
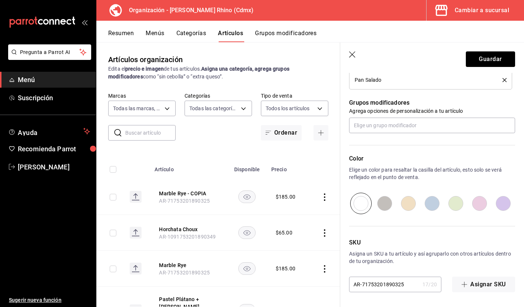
scroll to position [309, 0]
click at [399, 286] on input "AR-71753201890325" at bounding box center [384, 284] width 70 height 15
type textarea "x"
type input "AR-7175320189032"
type textarea "x"
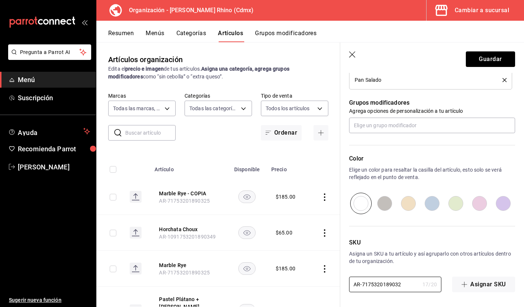
type input "AR-717532018903"
type textarea "x"
type input "AR-71753201890"
type textarea "x"
type input "AR-717532018906"
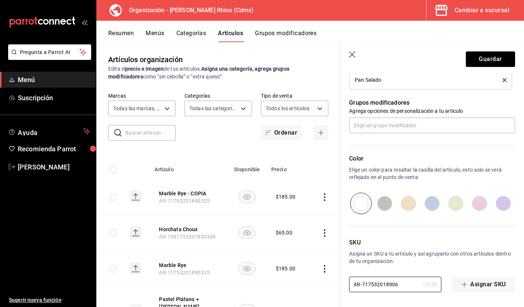
type textarea "x"
type input "AR-7175320189064"
type textarea "x"
type input "AR-717532018906487"
type textarea "x"
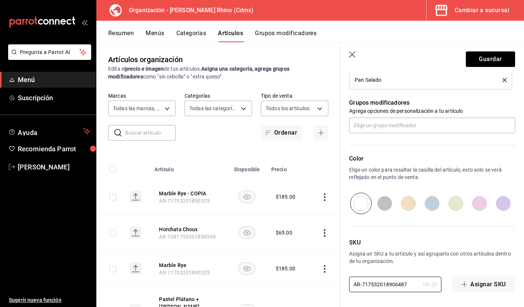
type input "AR-71753201890648"
type textarea "x"
type input "AR-71753201890648"
click at [453, 261] on p "Asigna un SKU a tu artículo y así agruparlo con otros artículos dentro de tu or…" at bounding box center [432, 257] width 166 height 15
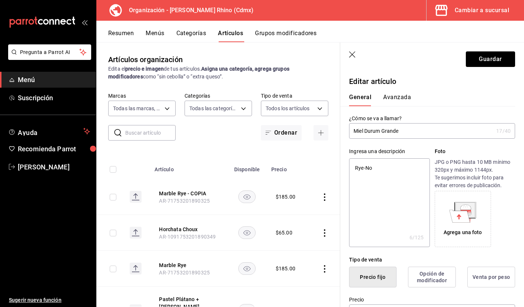
scroll to position [0, 0]
click at [398, 95] on button "Avanzada" at bounding box center [397, 100] width 28 height 13
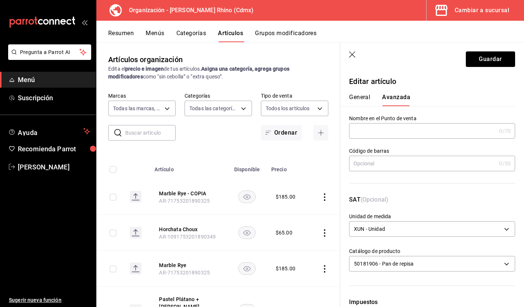
click at [356, 90] on div "General [PERSON_NAME]" at bounding box center [427, 96] width 175 height 19
click at [358, 95] on button "General" at bounding box center [359, 100] width 21 height 13
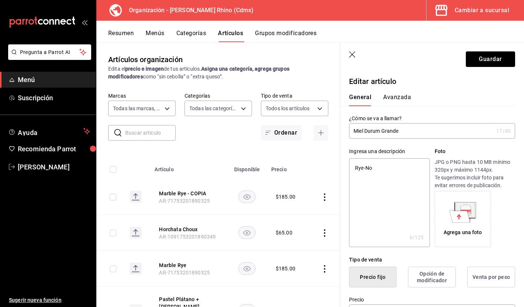
drag, startPoint x: 352, startPoint y: 127, endPoint x: 404, endPoint y: 127, distance: 51.9
click at [404, 127] on input "Miel Durum Grande" at bounding box center [421, 131] width 144 height 15
drag, startPoint x: 404, startPoint y: 131, endPoint x: 327, endPoint y: 129, distance: 77.1
click at [328, 130] on main "Artículos organización Edita el precio e imagen de tus artículos. Asigna una ca…" at bounding box center [309, 174] width 427 height 265
type textarea "x"
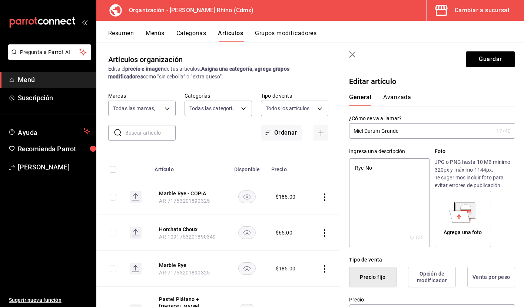
click at [389, 173] on textarea "Rye-No" at bounding box center [389, 203] width 80 height 89
paste textarea "Miel Durum Grande"
type textarea "Miel Durum Grande"
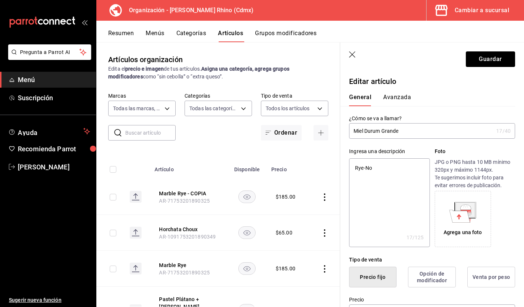
type textarea "x"
type textarea "Miel Durum Grande"
type textarea "x"
click at [400, 95] on button "Avanzada" at bounding box center [397, 100] width 28 height 13
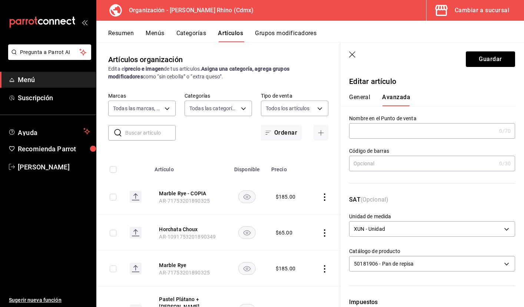
click at [381, 129] on input "text" at bounding box center [422, 131] width 147 height 15
paste input "Miel Durum Grande"
type input "Miel Durum Grande"
click at [398, 184] on div "Código [PERSON_NAME] 0 /30 Código [PERSON_NAME]" at bounding box center [427, 163] width 175 height 48
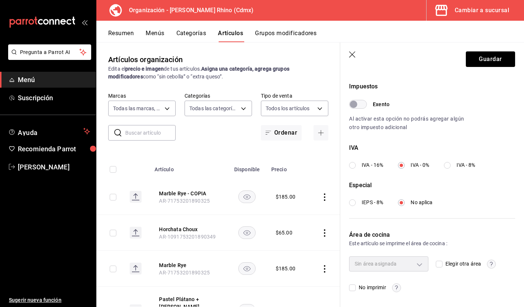
scroll to position [216, 0]
click at [485, 57] on button "Guardar" at bounding box center [490, 59] width 49 height 16
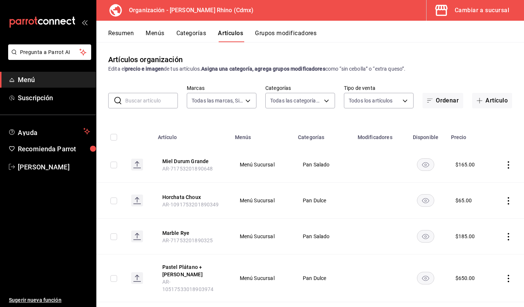
click at [507, 165] on icon "actions" at bounding box center [507, 164] width 7 height 7
click at [492, 195] on span "Duplicar" at bounding box center [485, 198] width 19 height 8
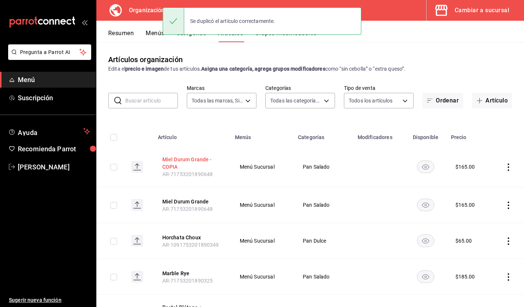
click at [175, 162] on button "Miel Durum Grande - COPIA" at bounding box center [191, 163] width 59 height 15
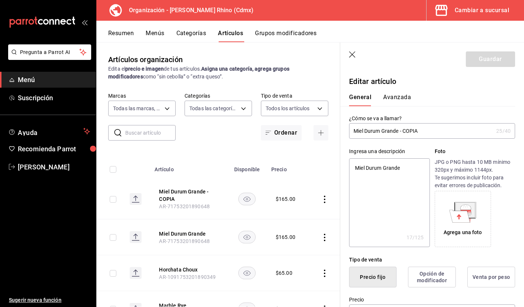
drag, startPoint x: 382, startPoint y: 131, endPoint x: 430, endPoint y: 127, distance: 48.3
click at [430, 127] on input "Miel Durum Grande - COPIA" at bounding box center [421, 131] width 144 height 15
drag, startPoint x: 426, startPoint y: 129, endPoint x: 383, endPoint y: 129, distance: 43.0
click at [383, 129] on input "Miel Durum Grande - COPIA" at bounding box center [421, 131] width 144 height 15
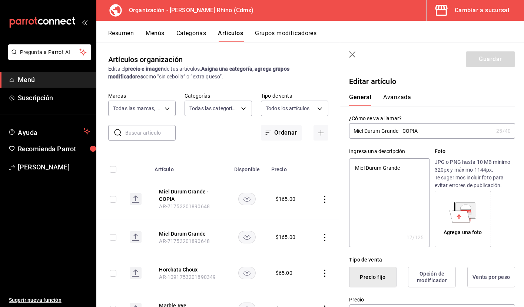
type input "Miel Durum P"
type textarea "x"
type input "Miel Durum Pe"
type textarea "x"
type input "Miel Durum Peq"
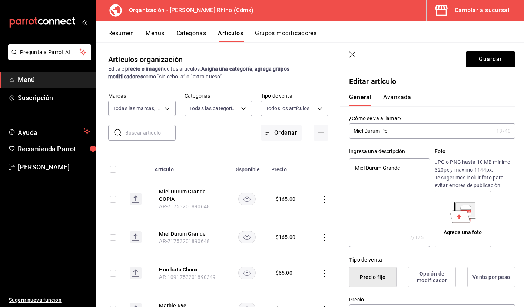
type textarea "x"
type input "Miel Durum Pequ"
type textarea "x"
type input "Miel Durum Peque"
type textarea "x"
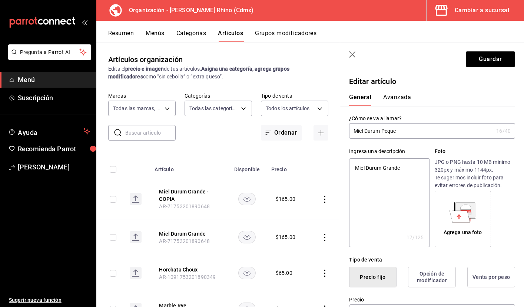
type input "Miel Durum Pequeñ"
type textarea "x"
type input "Miel Durum Pequeño"
type textarea "x"
drag, startPoint x: 410, startPoint y: 130, endPoint x: 336, endPoint y: 129, distance: 73.7
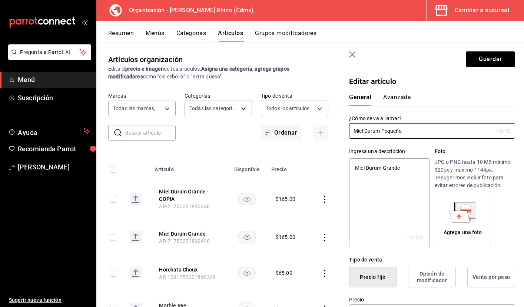
click at [336, 129] on main "Artículos organización Edita el precio e imagen de tus artículos. Asigna una ca…" at bounding box center [309, 174] width 427 height 265
type input "Miel Durum Pequeño"
type textarea "x"
drag, startPoint x: 413, startPoint y: 168, endPoint x: 296, endPoint y: 173, distance: 117.5
click at [295, 173] on main "Artículos organización Edita el precio e imagen de tus artículos. Asigna una ca…" at bounding box center [309, 174] width 427 height 265
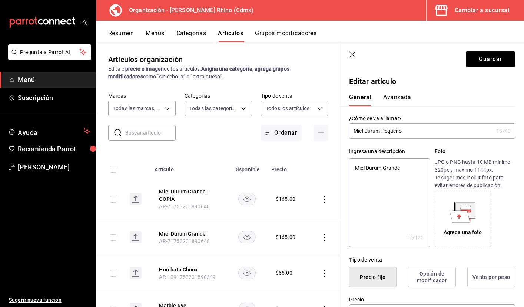
drag, startPoint x: 355, startPoint y: 168, endPoint x: 402, endPoint y: 169, distance: 47.0
click at [402, 169] on textarea "Miel Durum Grande" at bounding box center [389, 203] width 80 height 89
paste textarea "Pequeño"
type textarea "Miel Durum Pequeño"
type textarea "x"
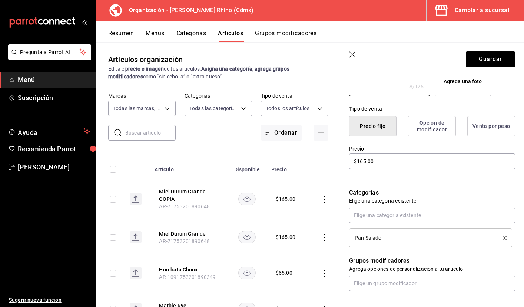
scroll to position [181, 0]
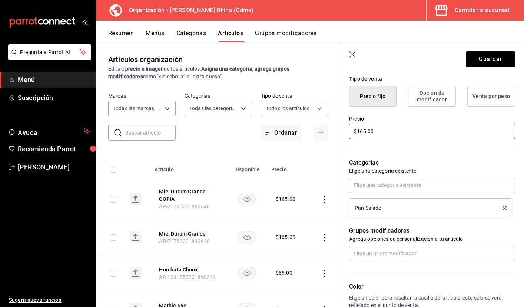
type textarea "Miel Durum Pequeño"
click at [382, 133] on input "$165.00" at bounding box center [432, 132] width 166 height 16
type textarea "x"
type input "$16.00"
type textarea "x"
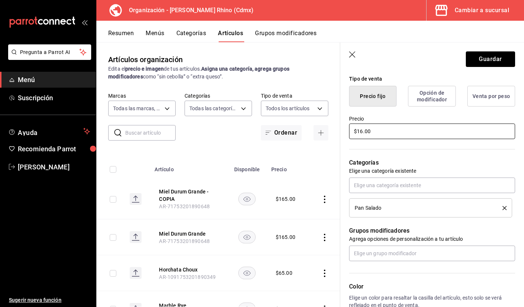
type input "$1.00"
type textarea "x"
type input "$12.00"
type textarea "x"
type input "$120.00"
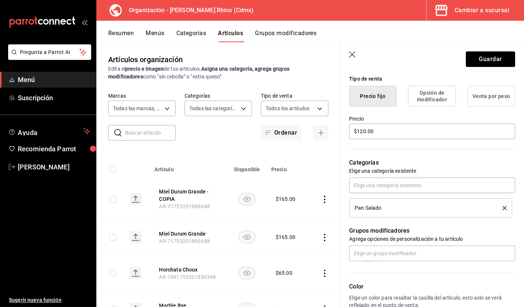
click at [420, 162] on p "Categorías" at bounding box center [432, 163] width 166 height 9
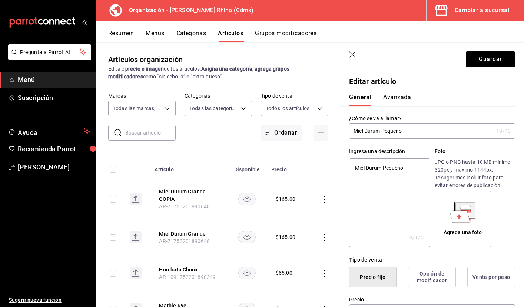
scroll to position [0, 0]
click at [396, 96] on button "Avanzada" at bounding box center [397, 100] width 28 height 13
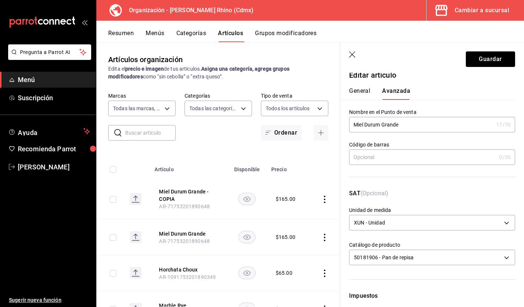
scroll to position [8, 0]
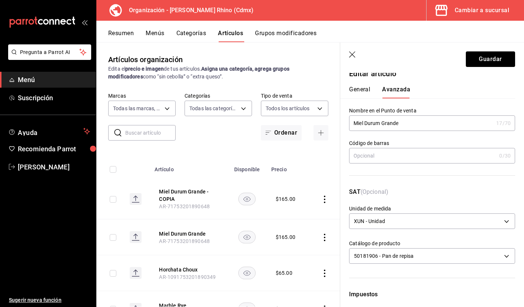
drag, startPoint x: 353, startPoint y: 122, endPoint x: 410, endPoint y: 121, distance: 57.0
click at [410, 121] on input "Miel Durum Grande" at bounding box center [421, 123] width 144 height 15
paste input "Pequeño"
type input "Miel Durum Pequeño"
click at [443, 178] on div "Código [PERSON_NAME] 0 /30 Código [PERSON_NAME]" at bounding box center [427, 155] width 175 height 48
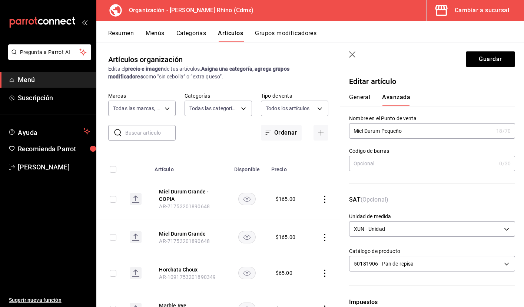
scroll to position [0, 0]
click at [363, 100] on button "General" at bounding box center [359, 100] width 21 height 13
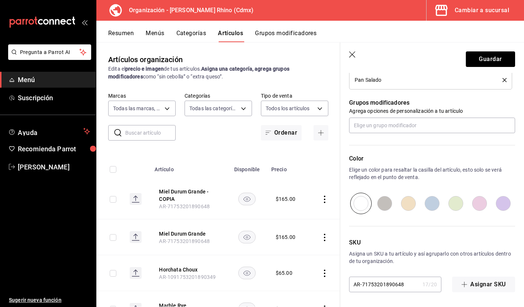
scroll to position [309, 0]
click at [400, 282] on input "AR-71753201890648" at bounding box center [384, 284] width 70 height 15
type textarea "x"
type input "AR-7175320189064"
type textarea "x"
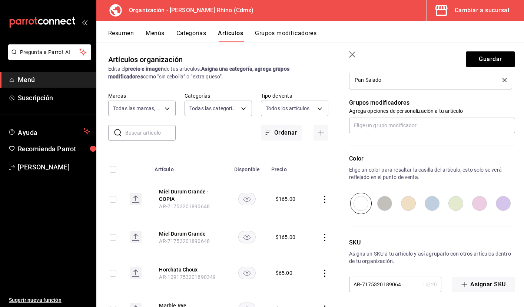
type input "AR-717532018906"
type textarea "x"
type input "AR-7175320189067"
type textarea "x"
type input "AR-71753201890675"
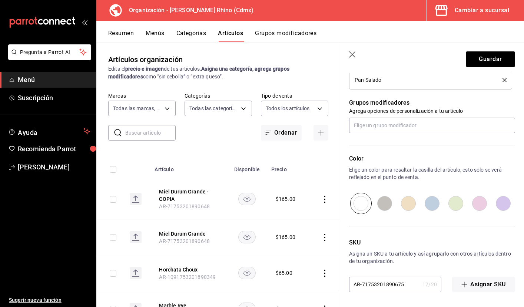
type textarea "x"
type input "AR-71753201890675"
click at [490, 54] on button "Guardar" at bounding box center [490, 59] width 49 height 16
type textarea "x"
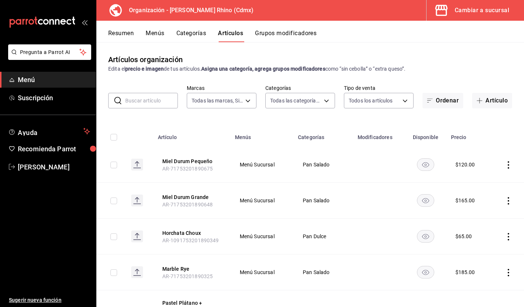
click at [163, 99] on input "text" at bounding box center [151, 100] width 53 height 15
type input "s"
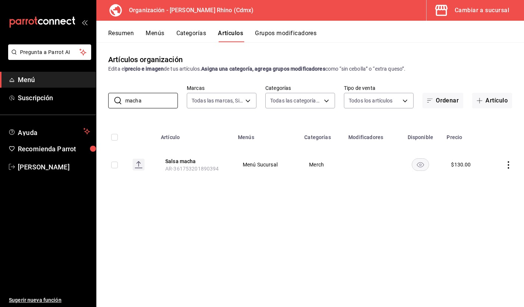
type input "macha"
click at [512, 162] on icon "actions" at bounding box center [507, 164] width 7 height 7
click at [484, 198] on span "Duplicar" at bounding box center [485, 198] width 19 height 8
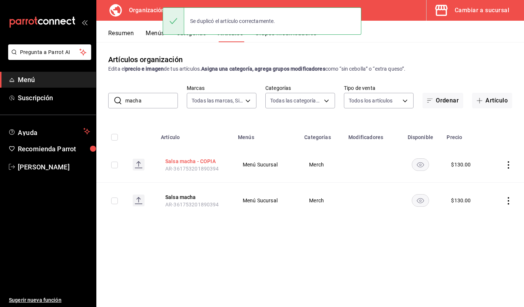
click at [193, 160] on button "Salsa macha - COPIA" at bounding box center [194, 161] width 59 height 7
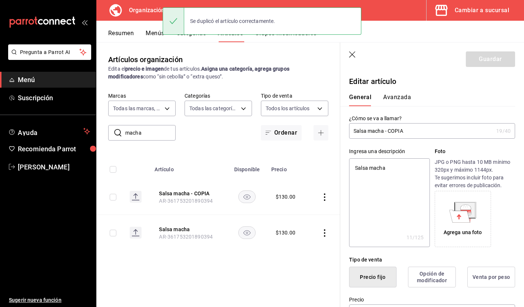
type textarea "x"
type input "$130.00"
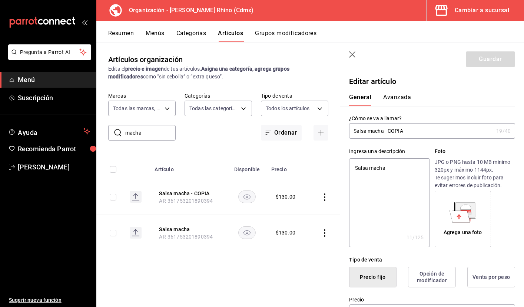
click at [414, 136] on input "Salsa macha - COPIA" at bounding box center [421, 131] width 144 height 15
type input "Salsa macha - COPI"
type textarea "x"
type input "Salsa macha - COP"
type textarea "x"
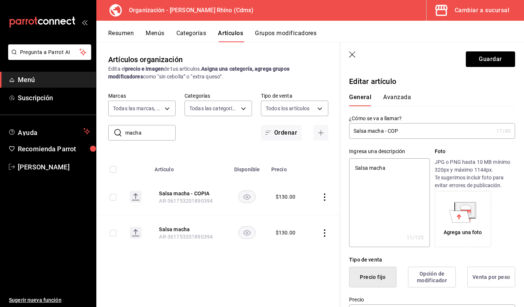
type input "Salsa macha - CO"
type textarea "x"
type input "Salsa macha - C"
type textarea "x"
type input "Salsa macha -"
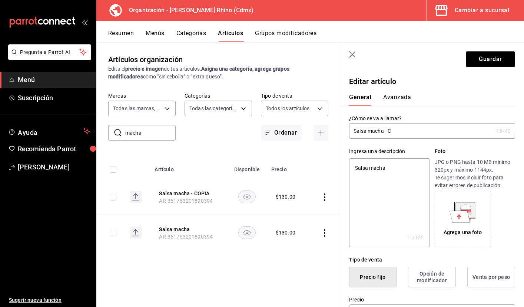
type textarea "x"
type input "Salsa macha -"
type textarea "x"
type input "Salsa macha"
type textarea "x"
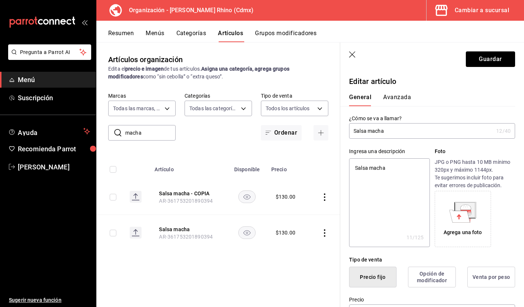
type input "Salsa macha"
type textarea "x"
type input "Salsa macha"
type textarea "x"
type input "Salsa macha g"
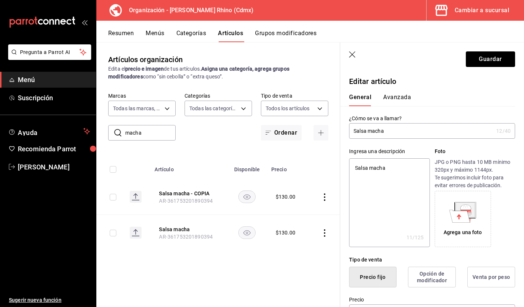
type textarea "x"
type input "Salsa macha gr"
type textarea "x"
type input "Salsa macha gra"
type textarea "x"
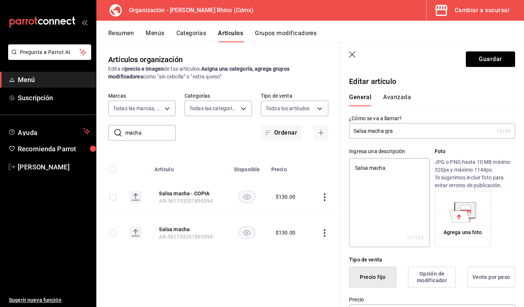
type input "Salsa macha gran"
type textarea "x"
type input "Salsa macha grand"
type textarea "x"
type input "Salsa macha grande"
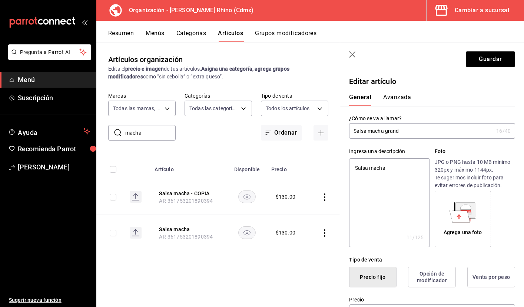
type textarea "x"
drag, startPoint x: 421, startPoint y: 132, endPoint x: 321, endPoint y: 131, distance: 99.6
click at [321, 131] on main "Artículos organización Edita el precio e imagen de tus artículos. Asigna una ca…" at bounding box center [309, 174] width 427 height 265
type input "Salsa macha grande"
drag, startPoint x: 390, startPoint y: 166, endPoint x: 327, endPoint y: 165, distance: 63.0
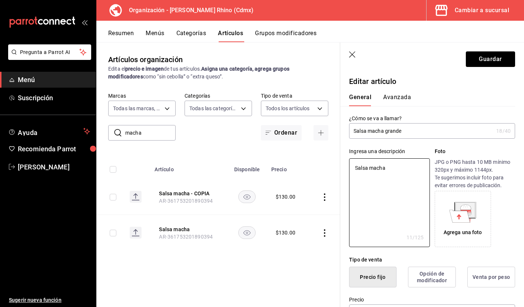
click at [327, 165] on main "Artículos organización Edita el precio e imagen de tus artículos. Asigna una ca…" at bounding box center [309, 174] width 427 height 265
type textarea "x"
click at [401, 95] on button "Avanzada" at bounding box center [397, 100] width 28 height 13
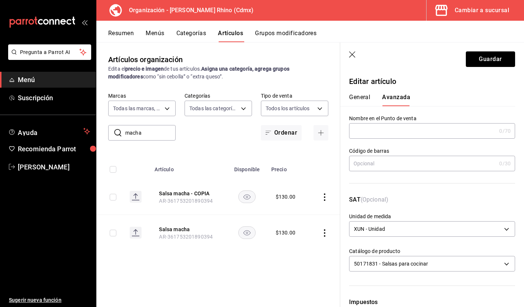
click at [384, 128] on input "text" at bounding box center [422, 131] width 147 height 15
paste input "Salsa macha grande"
type input "Salsa macha grande"
click at [389, 132] on input "Salsa macha grande" at bounding box center [421, 131] width 144 height 15
type textarea "x"
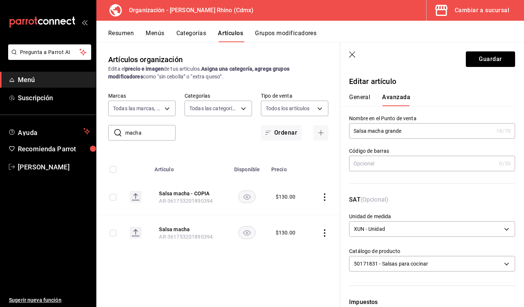
type input "Salsa [PERSON_NAME]"
type textarea "x"
type input "Salsa macha Grande"
click at [360, 96] on button "General" at bounding box center [359, 100] width 21 height 13
type textarea "x"
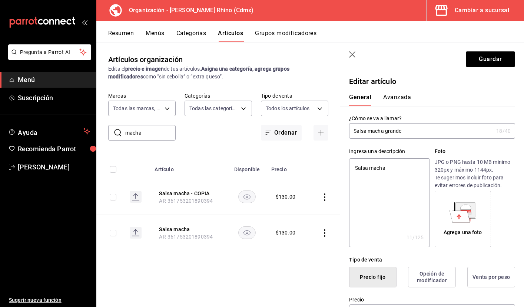
click at [387, 132] on input "Salsa macha grande" at bounding box center [421, 131] width 144 height 15
type input "Salsa [PERSON_NAME]"
type textarea "x"
type input "Salsa macha Grande"
type textarea "x"
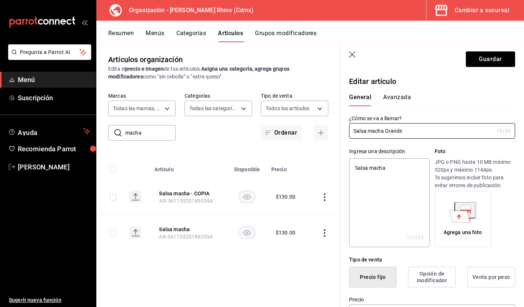
type input "Salsa macha Grande"
click at [413, 147] on div "Ingresa una descripción Salsa macha x 11 /125 ​ Foto JPG o PNG hasta 10 MB míni…" at bounding box center [427, 193] width 175 height 109
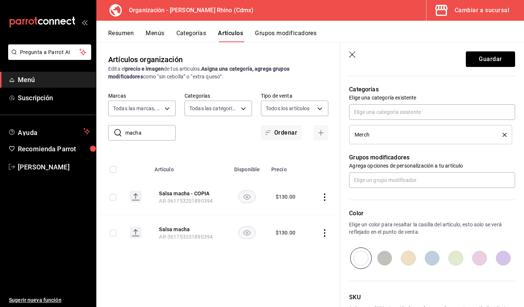
scroll to position [226, 0]
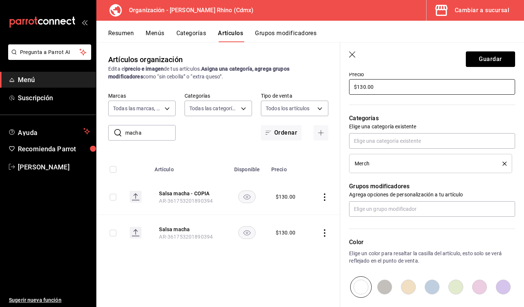
click at [363, 85] on input "$130.00" at bounding box center [432, 87] width 166 height 16
type textarea "x"
type input "$10.00"
type textarea "x"
type input "$160.00"
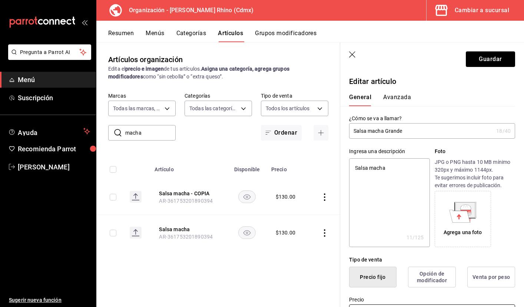
scroll to position [0, 0]
click at [388, 96] on button "Avanzada" at bounding box center [397, 100] width 28 height 13
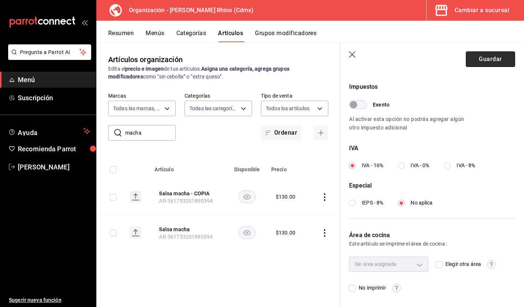
click at [490, 56] on button "Guardar" at bounding box center [490, 59] width 49 height 16
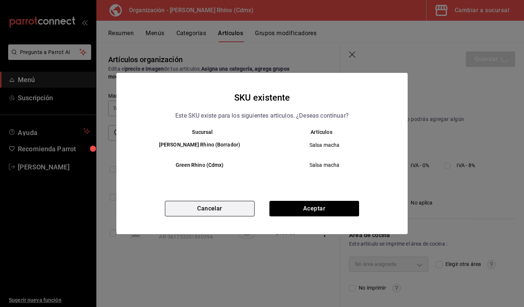
click at [244, 206] on button "Cancelar" at bounding box center [210, 209] width 90 height 16
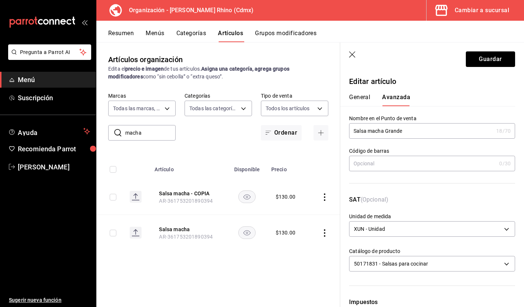
click at [362, 93] on div "General [PERSON_NAME]" at bounding box center [427, 96] width 175 height 19
click at [362, 96] on button "General" at bounding box center [359, 100] width 21 height 13
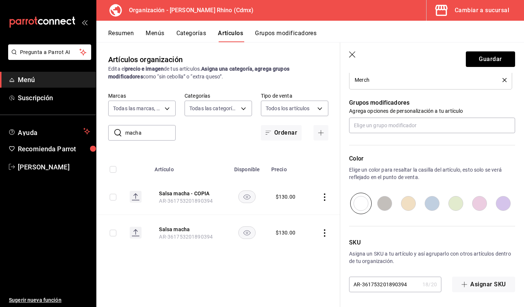
scroll to position [309, 0]
click at [406, 289] on input "AR-361753201890394" at bounding box center [384, 284] width 70 height 15
type textarea "x"
type input "AR-36175320189039"
type textarea "x"
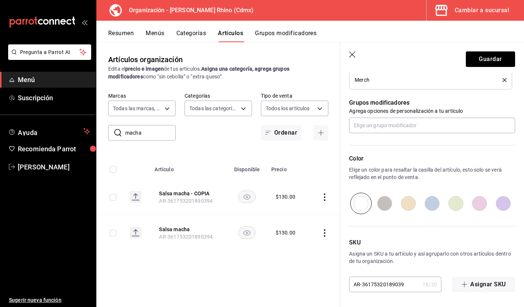
type input "AR-3617532018903"
type textarea "x"
type input "AR-36175320189034"
type textarea "x"
type input "AR-361753201890345"
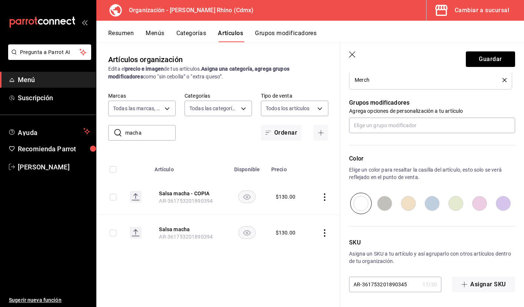
type textarea "x"
type input "AR-361753201890345"
click at [440, 262] on p "Asigna un SKU a tu artículo y así agruparlo con otros artículos dentro de tu or…" at bounding box center [432, 257] width 166 height 15
click at [501, 61] on button "Guardar" at bounding box center [490, 59] width 49 height 16
type textarea "x"
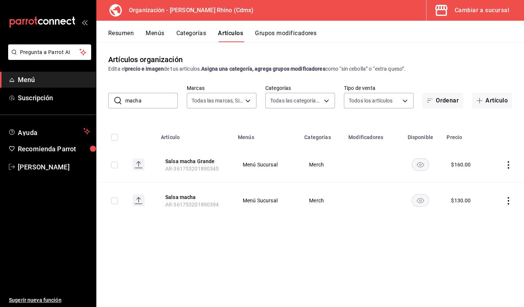
click at [154, 103] on input "macha" at bounding box center [151, 100] width 53 height 15
click at [154, 102] on input "macha" at bounding box center [151, 100] width 53 height 15
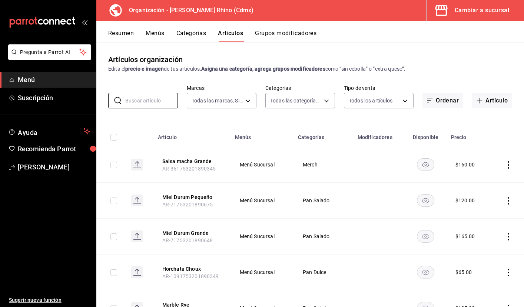
type input "t"
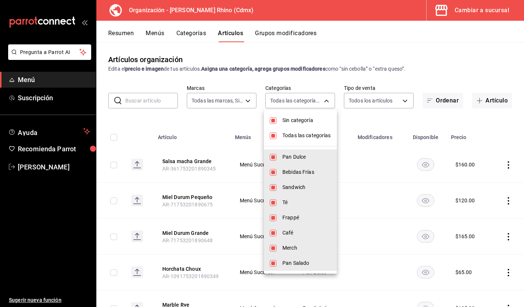
click at [305, 102] on body "Pregunta a Parrot AI Menú Suscripción Ayuda Recomienda Parrot [PERSON_NAME] Sug…" at bounding box center [262, 153] width 524 height 307
click at [307, 121] on span "Sin categoría" at bounding box center [306, 121] width 49 height 8
checkbox input "true"
click at [307, 136] on span "Todas las categorías" at bounding box center [306, 136] width 49 height 8
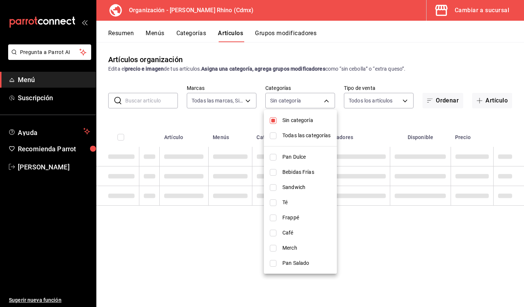
checkbox input "false"
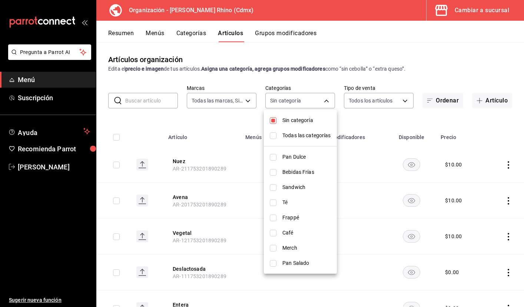
click at [296, 251] on span "Merch" at bounding box center [306, 248] width 49 height 8
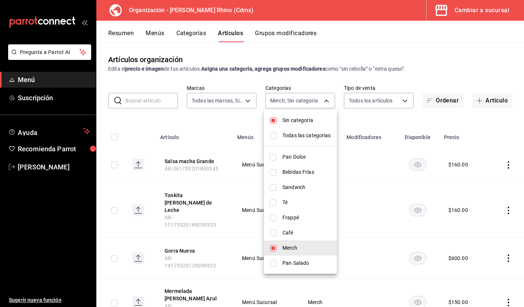
click at [205, 119] on div at bounding box center [262, 153] width 524 height 307
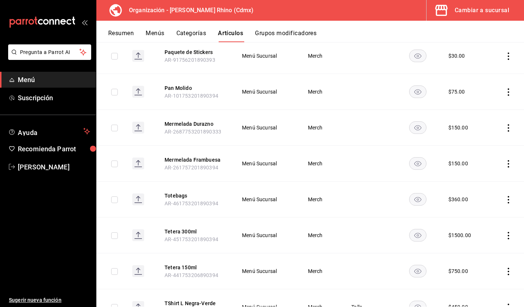
scroll to position [379, 0]
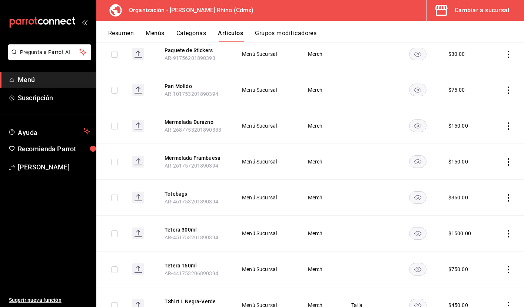
click at [509, 194] on icon "actions" at bounding box center [507, 197] width 7 height 7
click at [261, 83] on div at bounding box center [262, 153] width 524 height 307
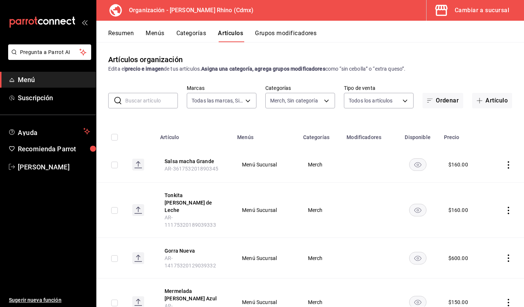
scroll to position [0, 0]
click at [156, 34] on button "Menús" at bounding box center [155, 36] width 19 height 13
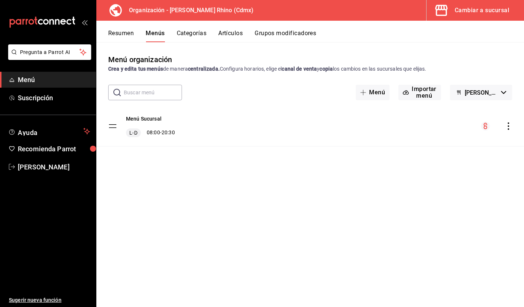
click at [507, 121] on div "Menú Sucursal L-D 08:00 - 20:30" at bounding box center [309, 126] width 427 height 40
click at [509, 128] on icon "actions" at bounding box center [507, 126] width 7 height 7
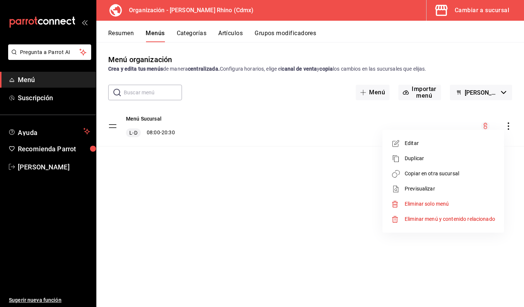
click at [451, 172] on span "Copiar en otra sucursal" at bounding box center [449, 174] width 90 height 8
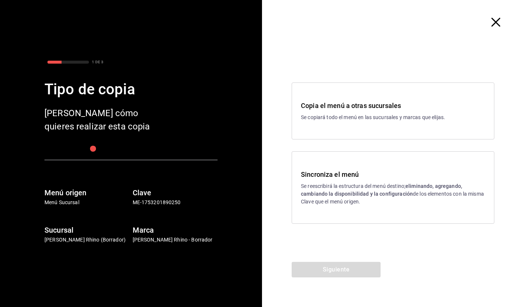
click at [360, 123] on div "Copia el menú a otras sucursales Se copiará todo el menú en las sucursales y ma…" at bounding box center [392, 111] width 203 height 57
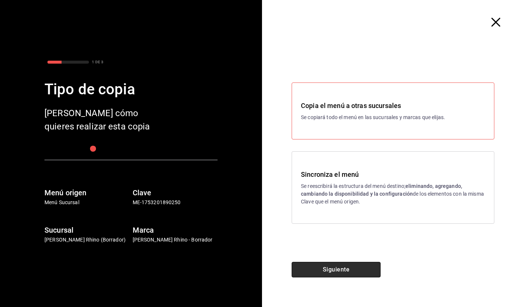
click at [329, 271] on button "Siguiente" at bounding box center [335, 270] width 89 height 16
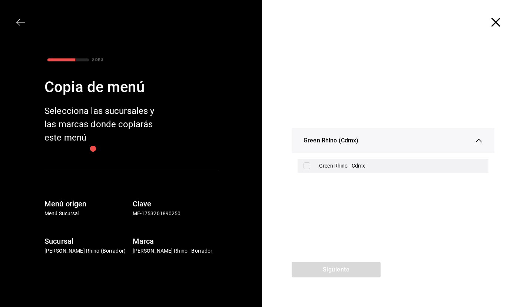
click at [308, 164] on input "checkbox" at bounding box center [306, 166] width 7 height 7
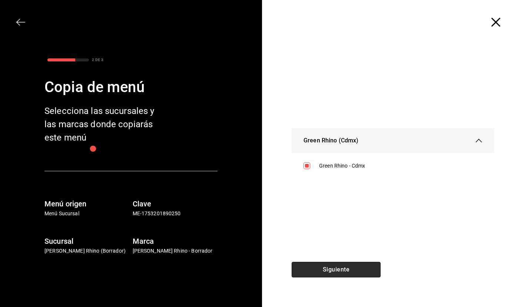
click at [321, 271] on button "Siguiente" at bounding box center [335, 270] width 89 height 16
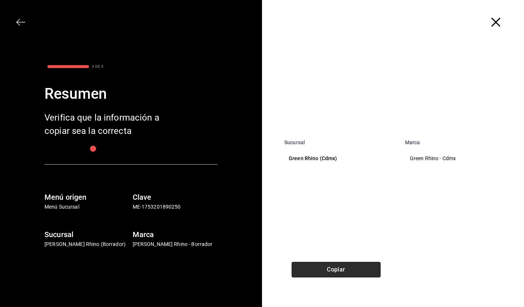
click at [321, 271] on button "Copiar" at bounding box center [335, 270] width 89 height 16
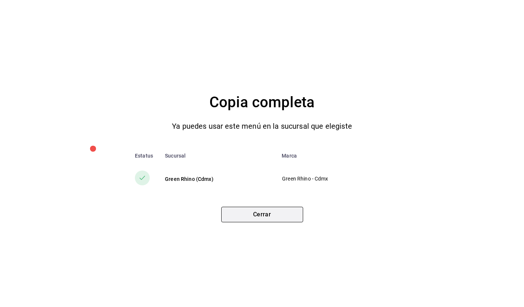
click at [273, 216] on button "Cerrar" at bounding box center [262, 215] width 82 height 16
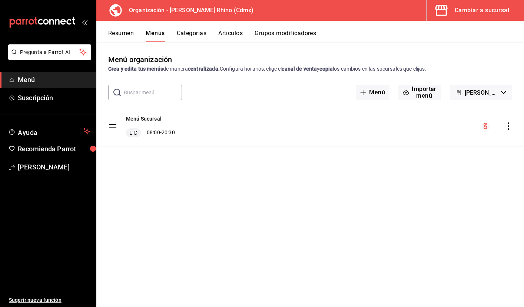
click at [50, 80] on span "Menú" at bounding box center [54, 80] width 72 height 10
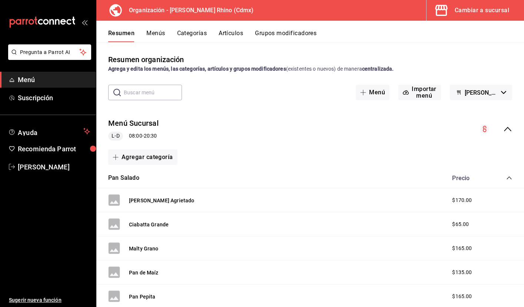
click at [153, 30] on button "Menús" at bounding box center [155, 36] width 19 height 13
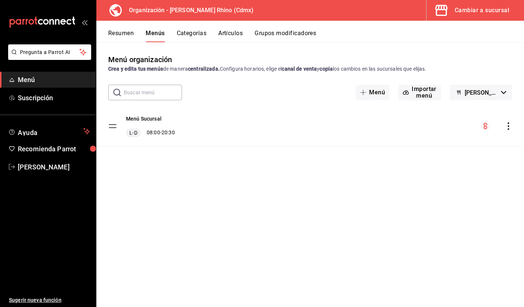
click at [198, 30] on button "Categorías" at bounding box center [192, 36] width 30 height 13
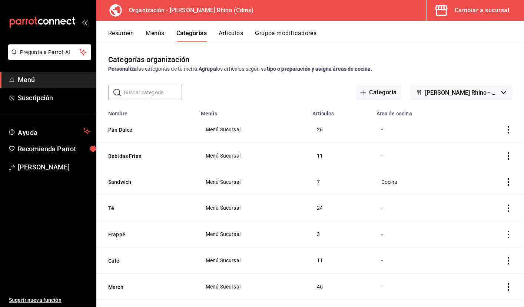
click at [124, 37] on button "Resumen" at bounding box center [121, 36] width 26 height 13
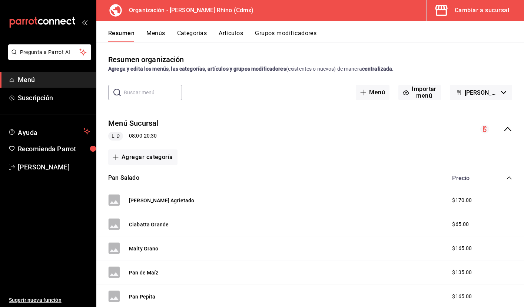
click at [508, 178] on icon "collapse-category-row" at bounding box center [508, 178] width 5 height 3
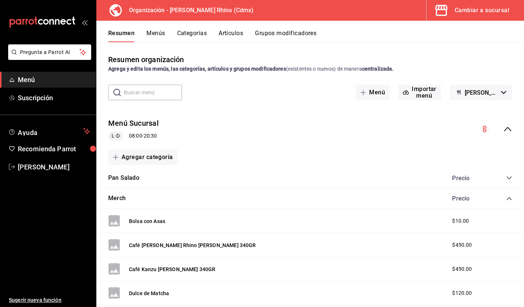
click at [508, 198] on icon "collapse-category-row" at bounding box center [509, 199] width 6 height 6
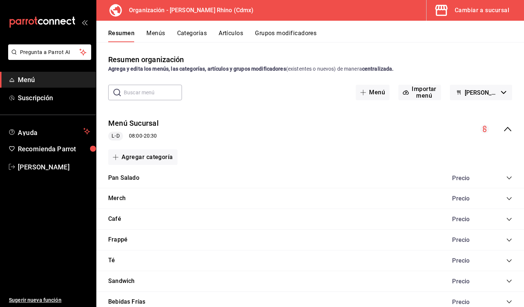
click at [475, 6] on div "Cambiar a sucursal" at bounding box center [481, 10] width 54 height 10
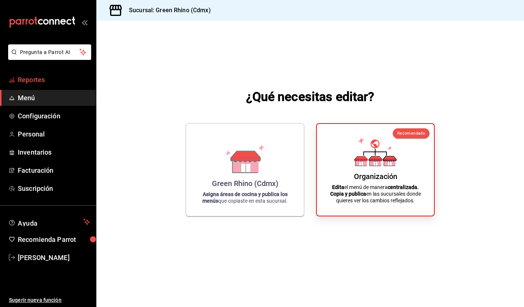
click at [47, 84] on span "Reportes" at bounding box center [54, 80] width 72 height 10
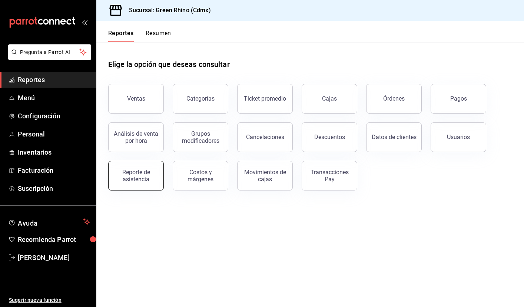
click at [143, 177] on div "Reporte de asistencia" at bounding box center [136, 176] width 46 height 14
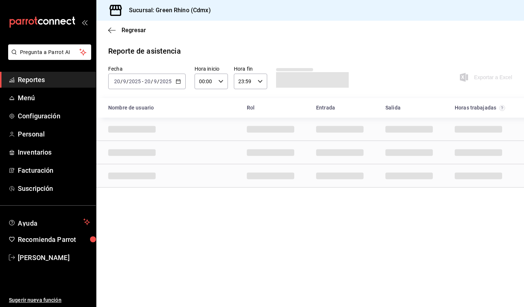
click at [177, 84] on \(Stroke\) "button" at bounding box center [178, 82] width 4 height 4
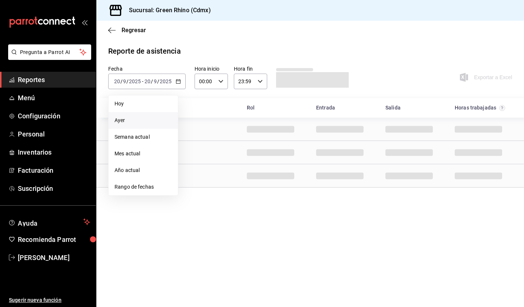
click at [150, 124] on span "Ayer" at bounding box center [142, 121] width 57 height 8
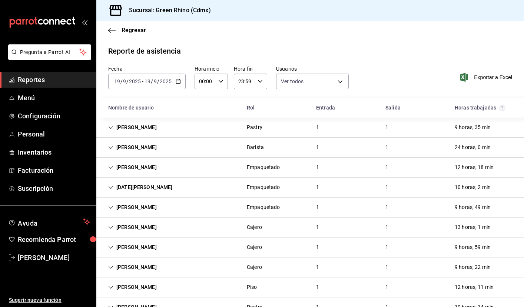
click at [178, 83] on icon "button" at bounding box center [178, 81] width 5 height 5
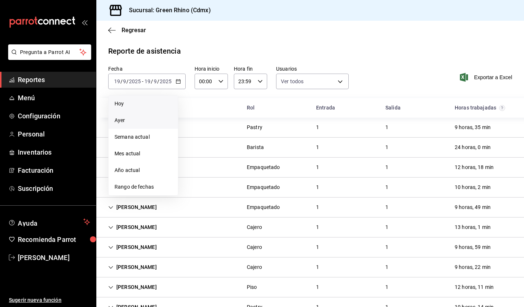
click at [140, 107] on span "Hoy" at bounding box center [142, 104] width 57 height 8
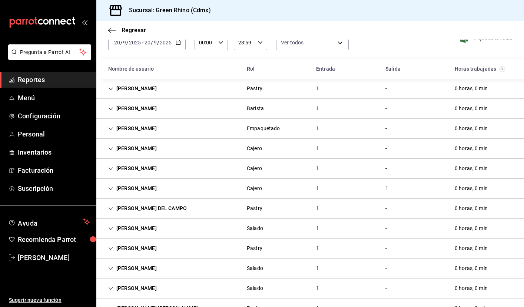
scroll to position [37, 0]
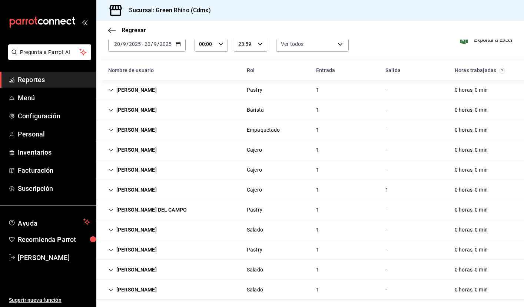
click at [110, 187] on div "[PERSON_NAME]" at bounding box center [132, 190] width 60 height 14
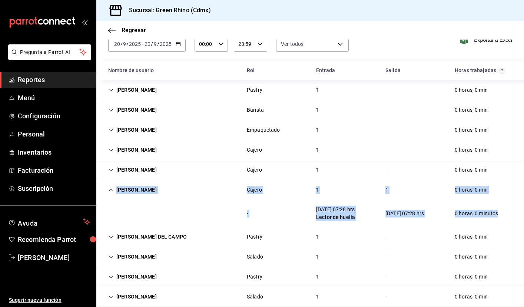
drag, startPoint x: 106, startPoint y: 188, endPoint x: 496, endPoint y: 217, distance: 391.8
click at [496, 217] on div "[PERSON_NAME] Pastry 1 - 0 horas, 0 min [PERSON_NAME] 1 - 0 horas, 0 min [PERSO…" at bounding box center [309, 303] width 427 height 447
click at [110, 190] on icon "Cell" at bounding box center [111, 190] width 4 height 3
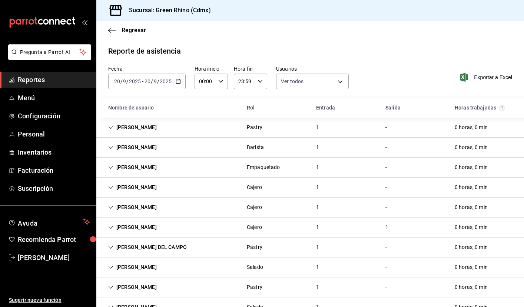
scroll to position [0, 0]
click at [181, 84] on div "[DATE] [DATE] - [DATE] [DATE]" at bounding box center [146, 82] width 77 height 16
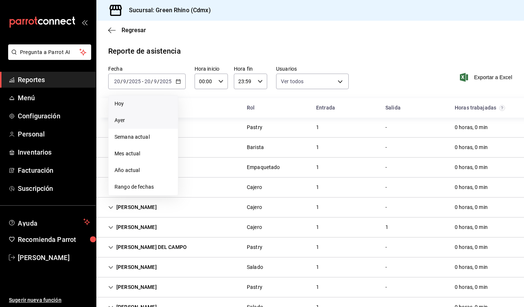
click at [152, 124] on span "Ayer" at bounding box center [142, 121] width 57 height 8
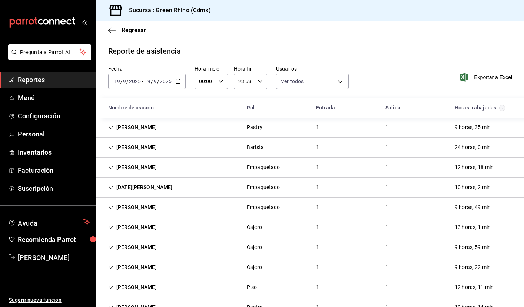
click at [114, 146] on div "[PERSON_NAME]" at bounding box center [132, 148] width 60 height 14
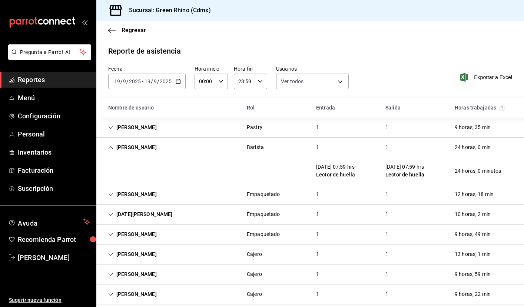
click at [110, 146] on icon "Cell" at bounding box center [110, 147] width 5 height 5
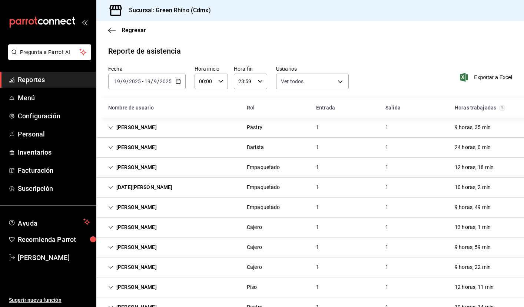
click at [177, 83] on icon "button" at bounding box center [178, 81] width 5 height 5
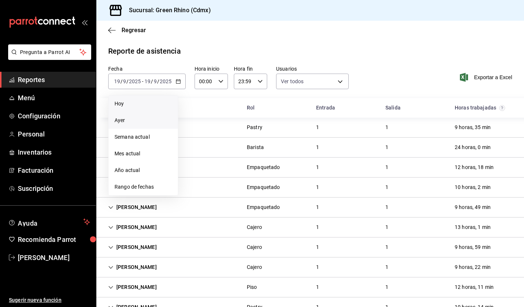
click at [150, 108] on li "Hoy" at bounding box center [143, 104] width 69 height 17
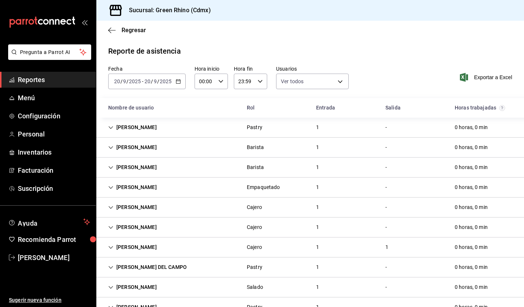
click at [180, 82] on div "[DATE] [DATE] - [DATE] [DATE]" at bounding box center [146, 82] width 77 height 16
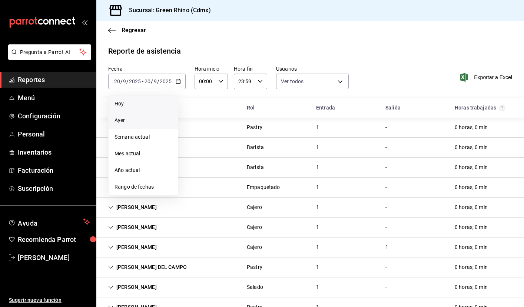
click at [154, 121] on span "Ayer" at bounding box center [142, 121] width 57 height 8
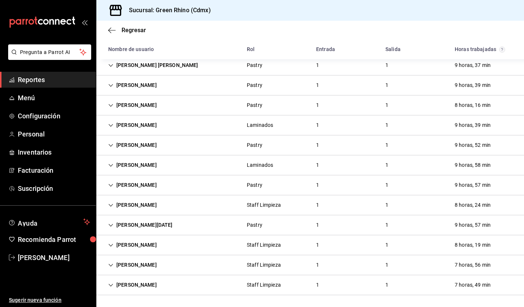
click at [110, 221] on div "[PERSON_NAME][DATE]" at bounding box center [140, 225] width 76 height 14
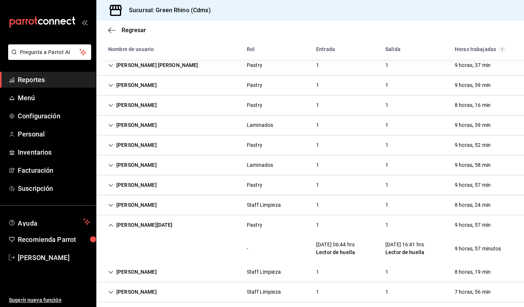
click at [108, 224] on div "[PERSON_NAME][DATE]" at bounding box center [140, 225] width 76 height 14
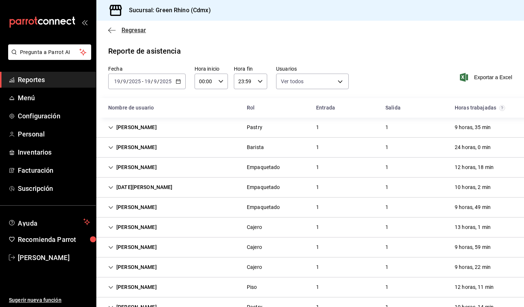
click at [112, 31] on icon "button" at bounding box center [111, 30] width 7 height 7
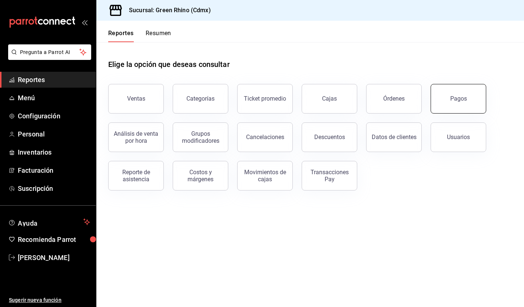
click at [463, 97] on div "Pagos" at bounding box center [458, 98] width 17 height 7
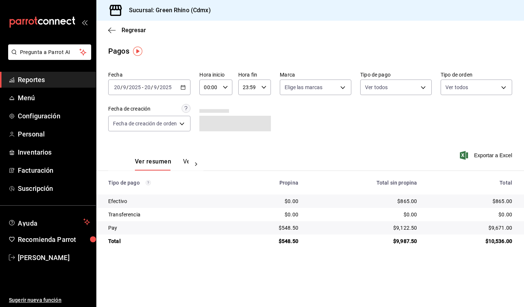
click at [187, 91] on div "[DATE] [DATE] - [DATE] [DATE]" at bounding box center [149, 88] width 82 height 16
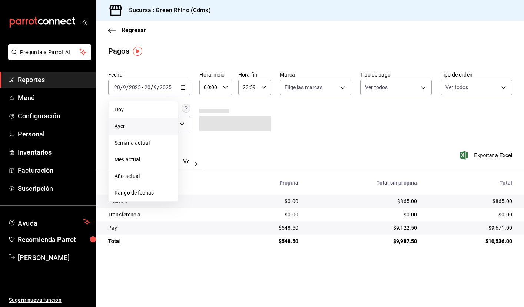
click at [149, 123] on span "Ayer" at bounding box center [142, 127] width 57 height 8
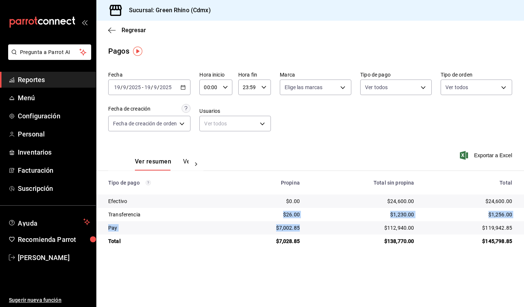
drag, startPoint x: 303, startPoint y: 230, endPoint x: 280, endPoint y: 214, distance: 27.6
click at [280, 213] on tbody "Efectivo $0.00 $24,600.00 $24,600.00 Transferencia $26.00 $1,230.00 $1,256.00 P…" at bounding box center [309, 221] width 427 height 53
click at [288, 154] on div "Ver resumen Ver pagos Exportar a Excel" at bounding box center [309, 159] width 427 height 39
click at [38, 80] on span "Reportes" at bounding box center [54, 80] width 72 height 10
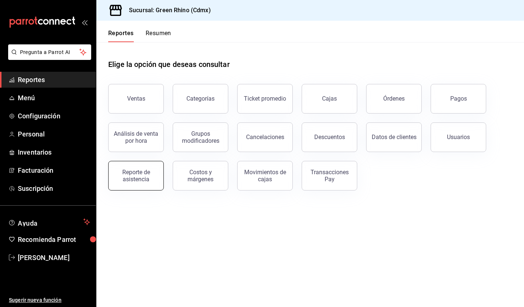
click at [139, 174] on div "Reporte de asistencia" at bounding box center [136, 176] width 46 height 14
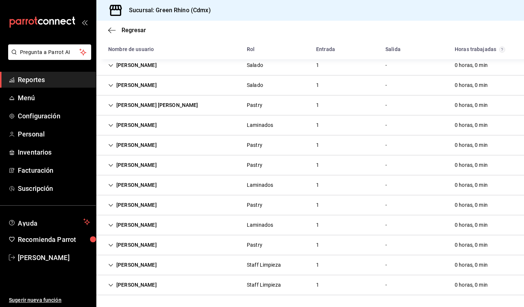
click at [109, 284] on icon "Cell" at bounding box center [110, 285] width 5 height 5
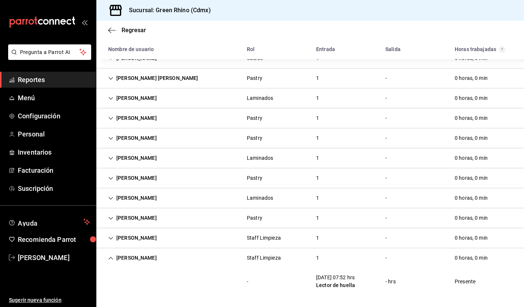
scroll to position [289, 0]
click at [113, 240] on icon "Cell" at bounding box center [110, 238] width 5 height 5
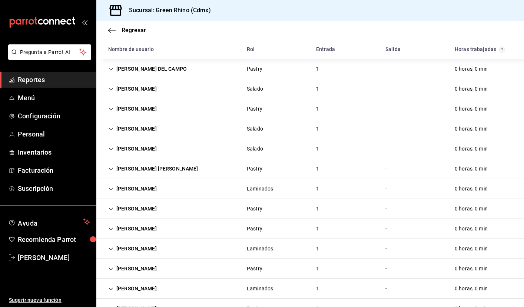
scroll to position [198, 0]
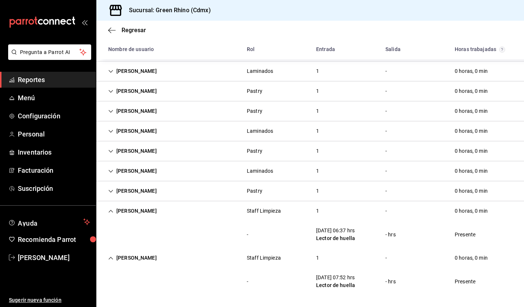
click at [111, 212] on icon "Cell" at bounding box center [110, 211] width 5 height 5
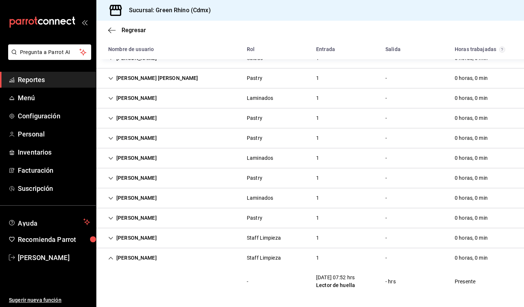
click at [112, 257] on icon "Cell" at bounding box center [110, 258] width 5 height 5
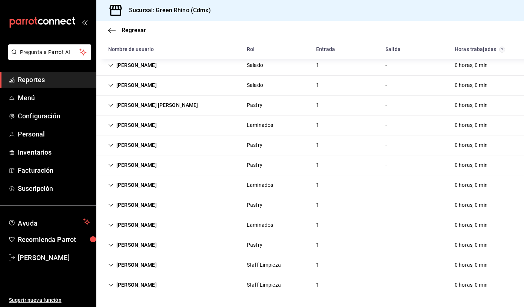
scroll to position [262, 0]
click at [37, 78] on span "Reportes" at bounding box center [54, 80] width 72 height 10
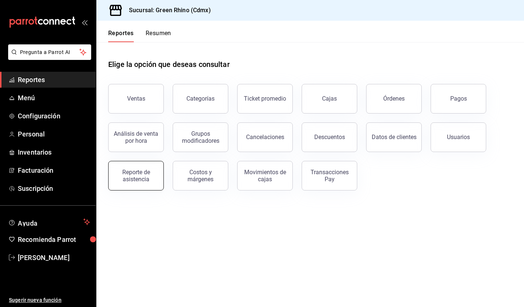
click at [133, 184] on button "Reporte de asistencia" at bounding box center [136, 176] width 56 height 30
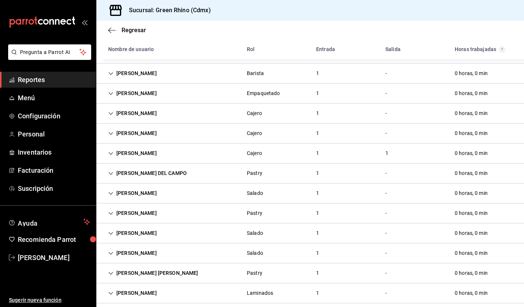
scroll to position [95, 0]
click at [113, 152] on icon "Cell" at bounding box center [111, 152] width 4 height 3
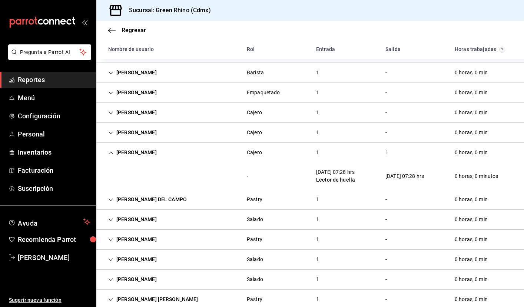
click at [108, 30] on div "Regresar" at bounding box center [309, 30] width 427 height 19
click at [115, 31] on icon "button" at bounding box center [111, 30] width 7 height 7
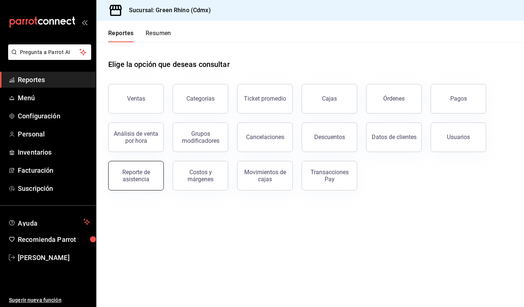
click at [130, 184] on button "Reporte de asistencia" at bounding box center [136, 176] width 56 height 30
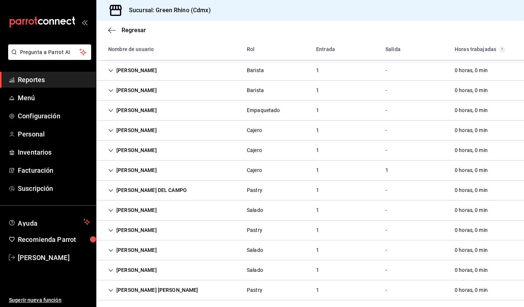
scroll to position [61, 0]
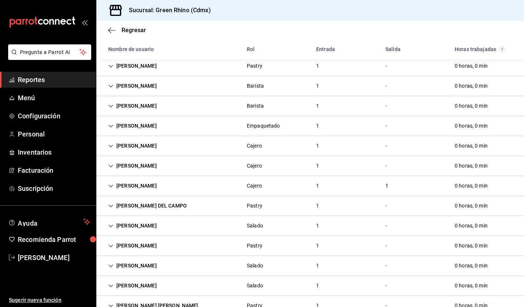
click at [109, 184] on icon "Cell" at bounding box center [110, 186] width 5 height 5
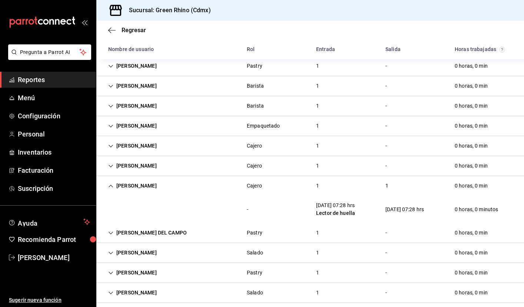
click at [110, 185] on icon "Cell" at bounding box center [110, 186] width 5 height 5
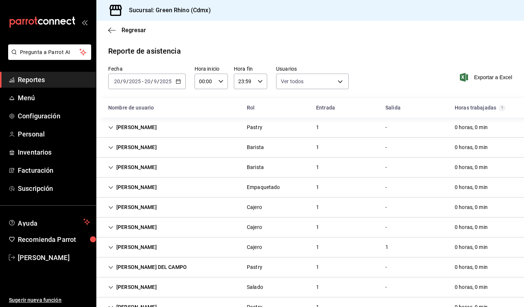
scroll to position [0, 0]
click at [62, 86] on link "Reportes" at bounding box center [48, 80] width 96 height 16
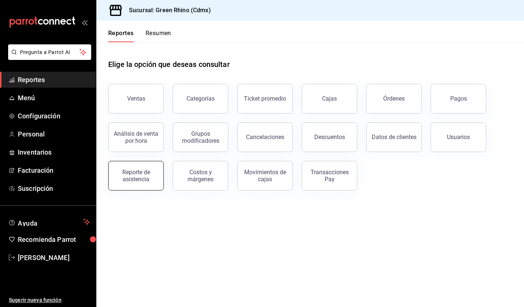
click at [130, 166] on button "Reporte de asistencia" at bounding box center [136, 176] width 56 height 30
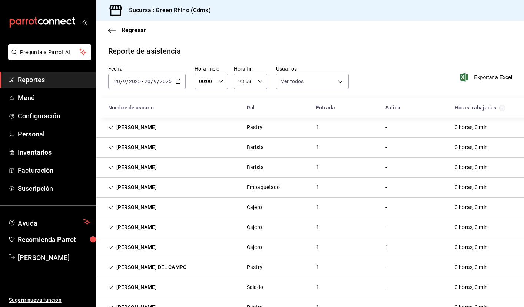
click at [180, 83] on icon "button" at bounding box center [178, 81] width 5 height 5
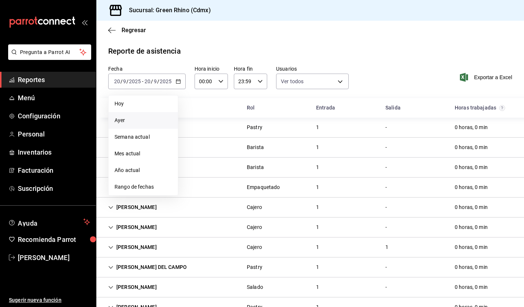
click at [151, 119] on span "Ayer" at bounding box center [142, 121] width 57 height 8
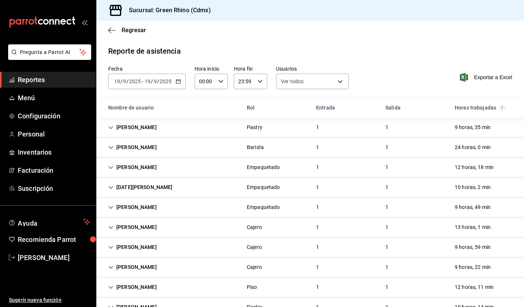
click at [179, 82] on icon "button" at bounding box center [178, 81] width 5 height 5
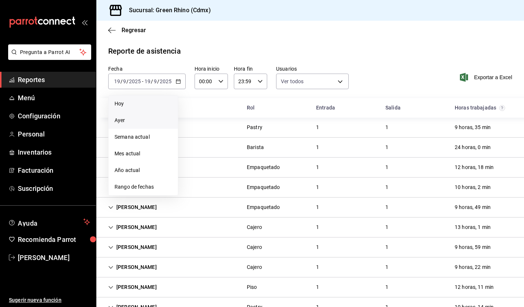
click at [133, 101] on span "Hoy" at bounding box center [142, 104] width 57 height 8
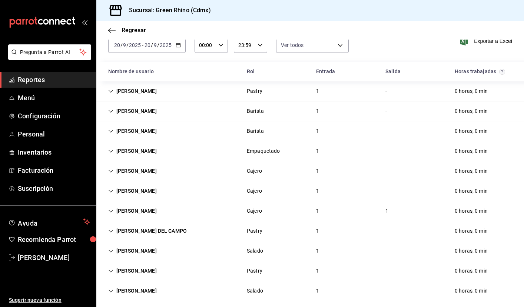
scroll to position [41, 0]
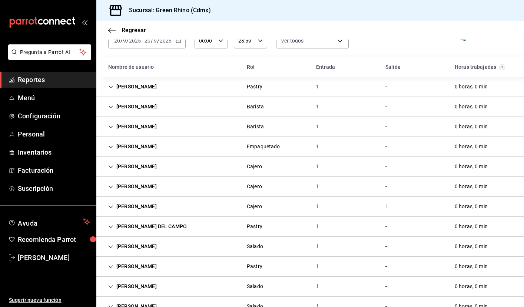
click at [111, 204] on div "[PERSON_NAME]" at bounding box center [132, 207] width 60 height 14
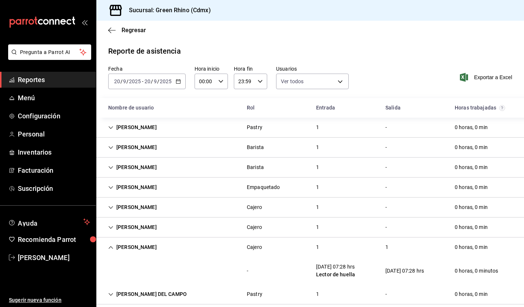
scroll to position [0, 0]
click at [107, 244] on div "[PERSON_NAME]" at bounding box center [132, 248] width 60 height 14
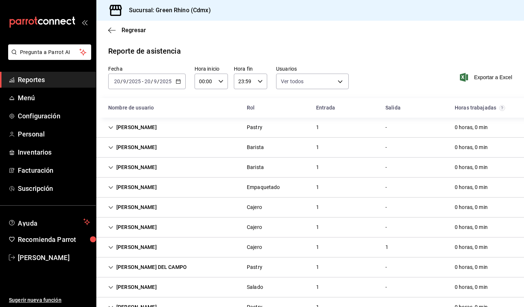
click at [112, 245] on icon "Cell" at bounding box center [110, 247] width 5 height 5
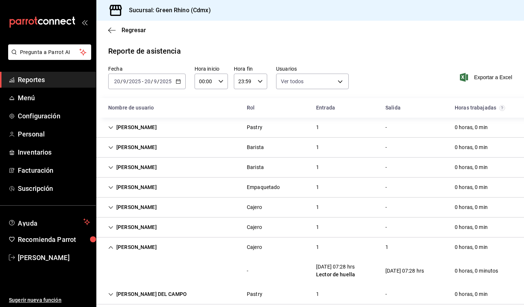
click at [113, 245] on icon "Cell" at bounding box center [110, 247] width 5 height 5
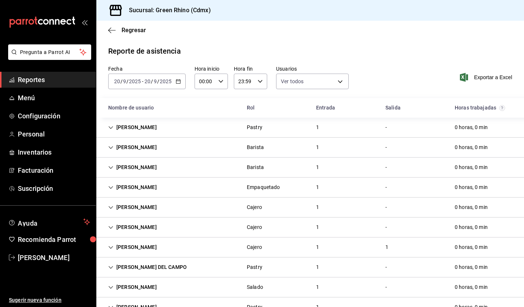
click at [53, 79] on span "Reportes" at bounding box center [54, 80] width 72 height 10
